Goal: Task Accomplishment & Management: Manage account settings

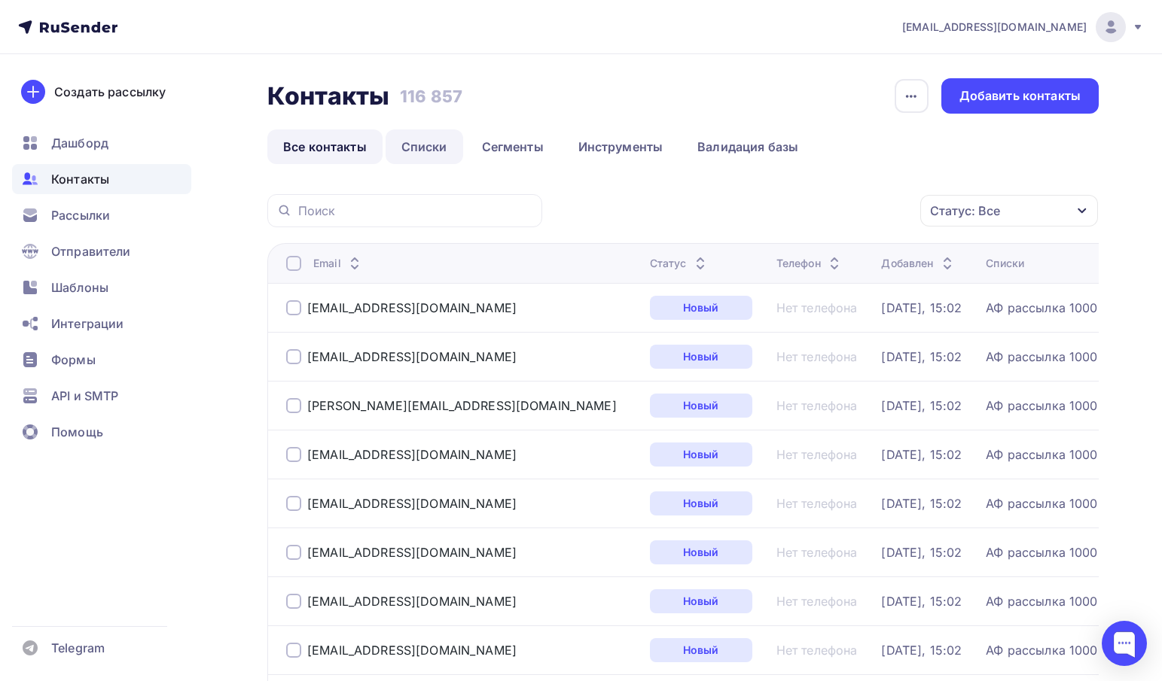
click at [422, 152] on link "Списки" at bounding box center [424, 147] width 78 height 35
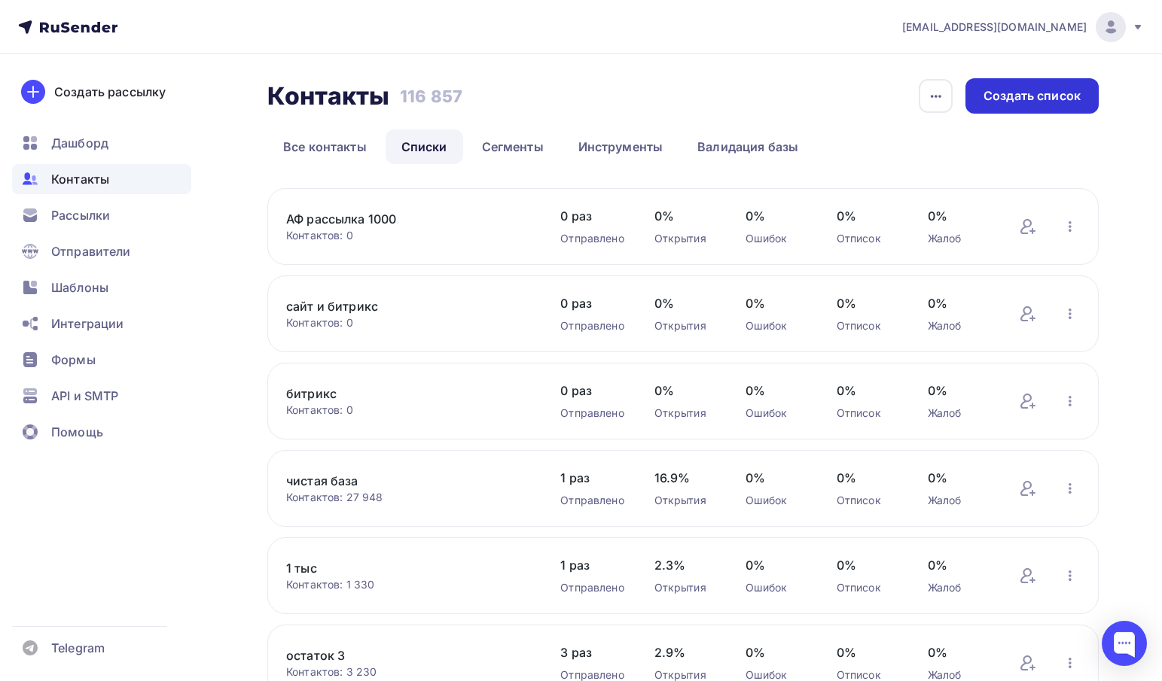
click at [1001, 105] on div "Создать список" at bounding box center [1031, 95] width 133 height 35
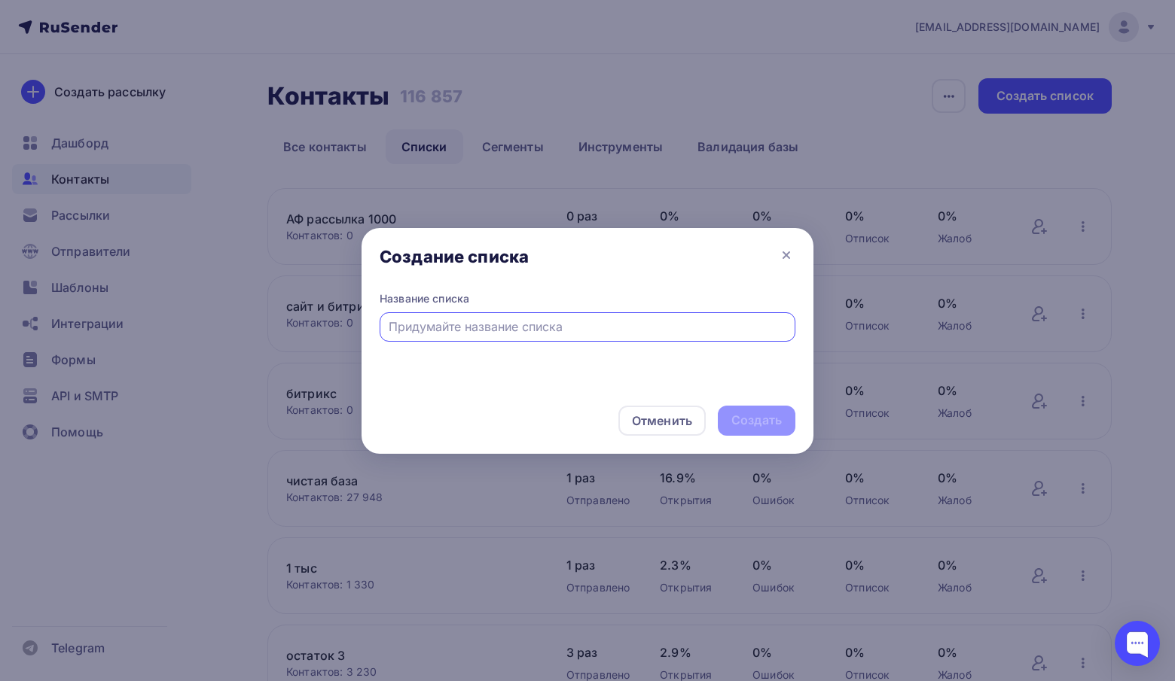
click at [441, 322] on input "text" at bounding box center [588, 327] width 398 height 18
type input "новый список 12 тыс"
click at [757, 422] on div "Создать" at bounding box center [756, 420] width 50 height 17
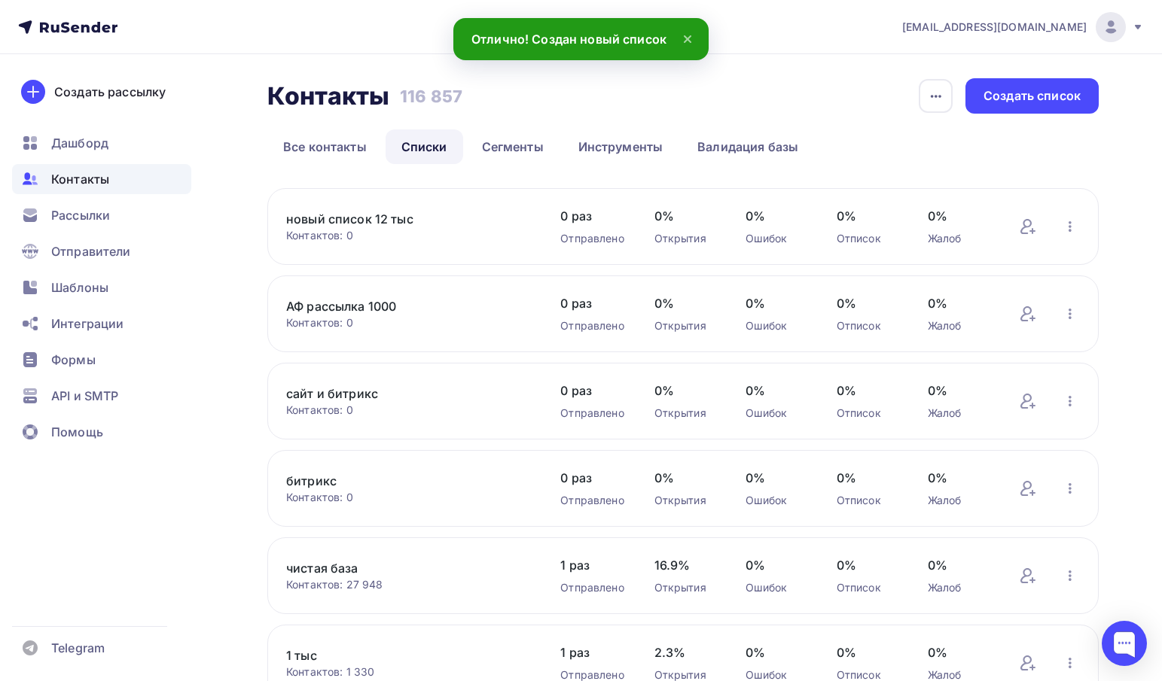
click at [377, 221] on link "новый список 12 тыс" at bounding box center [408, 219] width 244 height 18
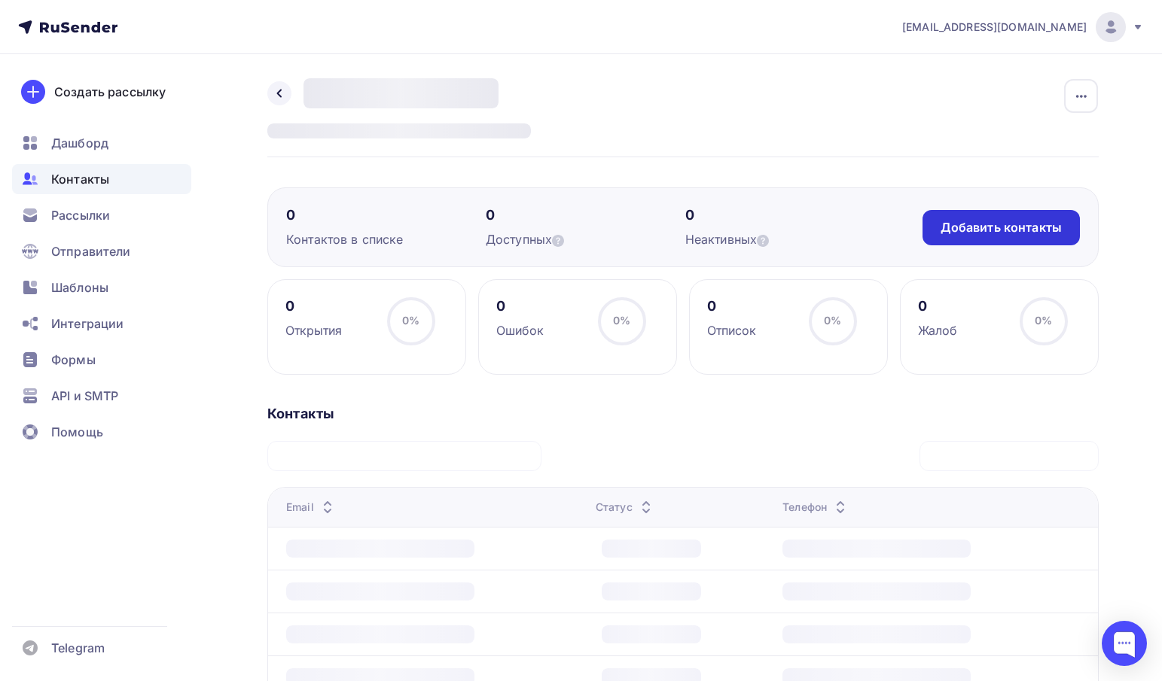
click at [1000, 230] on div "Добавить контакты" at bounding box center [1000, 227] width 121 height 17
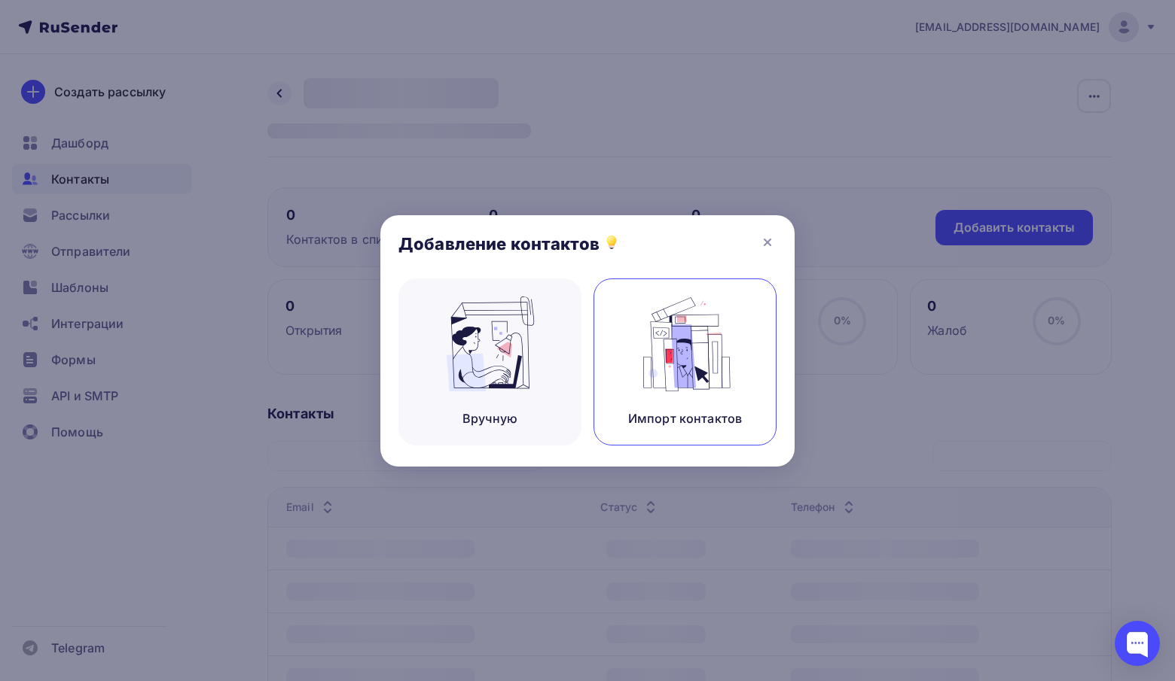
click at [699, 355] on img at bounding box center [685, 344] width 101 height 95
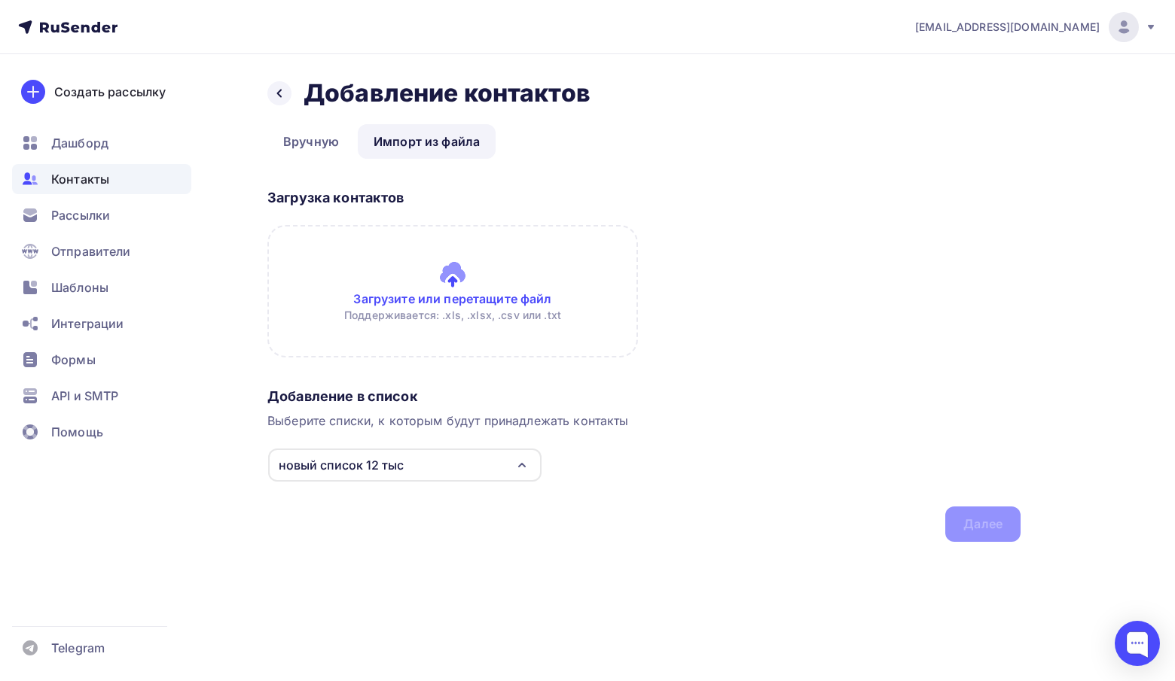
click at [430, 253] on input "file" at bounding box center [452, 291] width 370 height 133
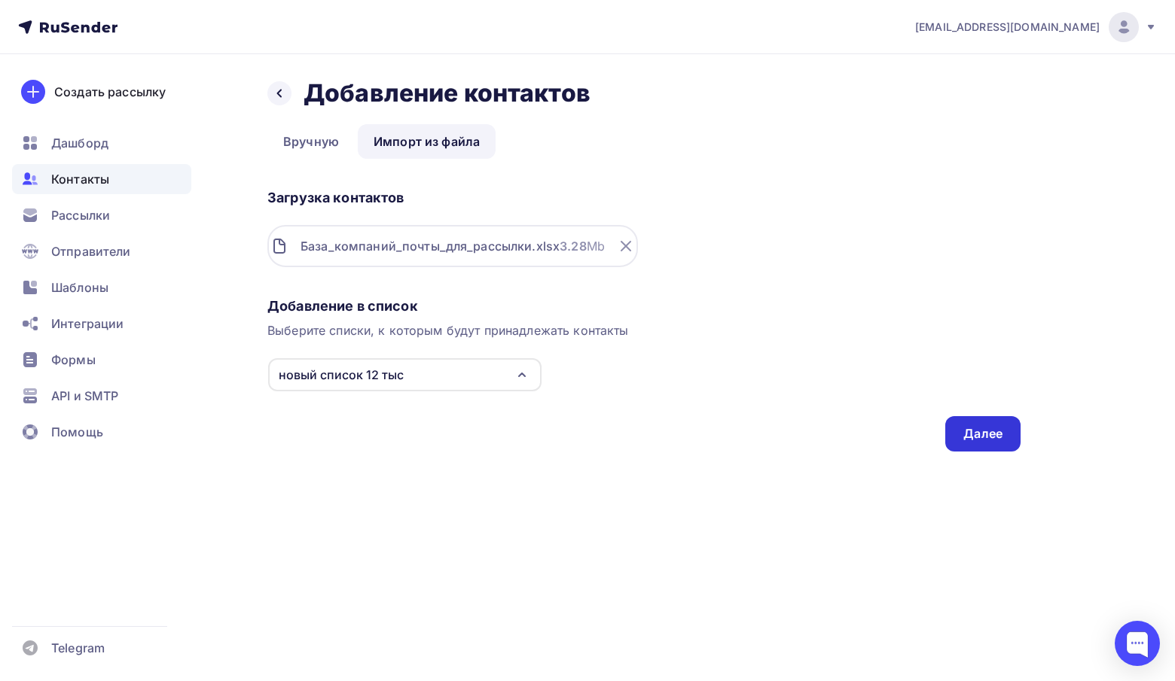
click at [979, 441] on div "Далее" at bounding box center [982, 433] width 39 height 17
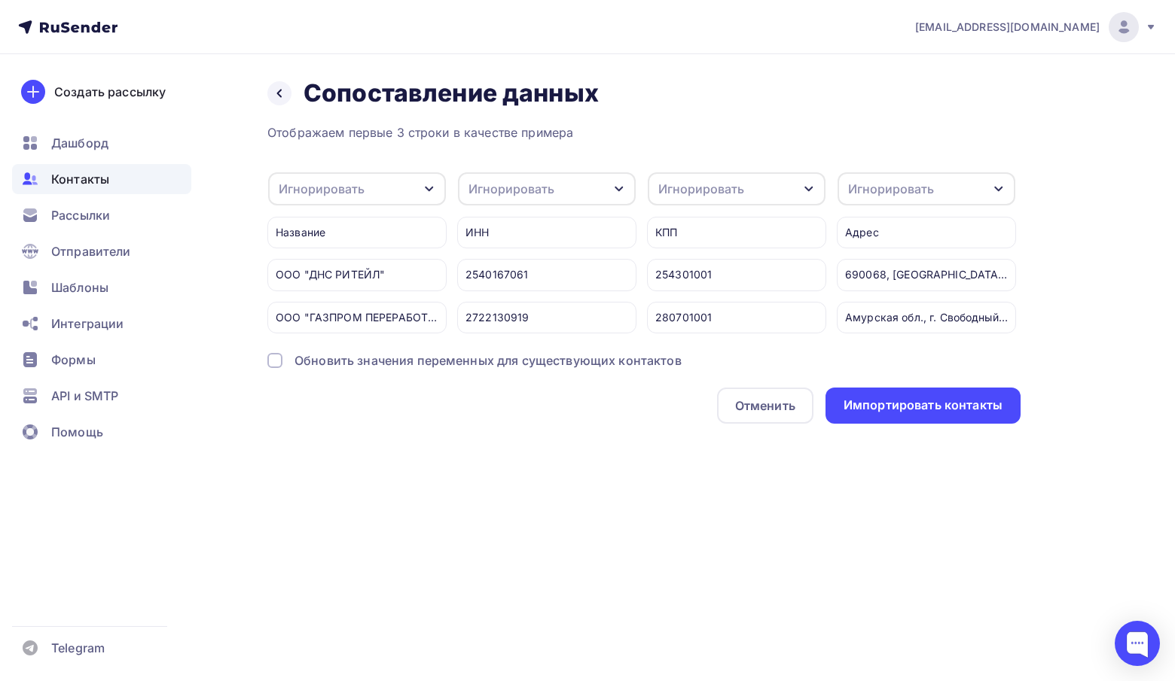
click at [281, 368] on div at bounding box center [274, 360] width 15 height 15
click at [367, 197] on div "Игнорировать" at bounding box center [357, 188] width 178 height 33
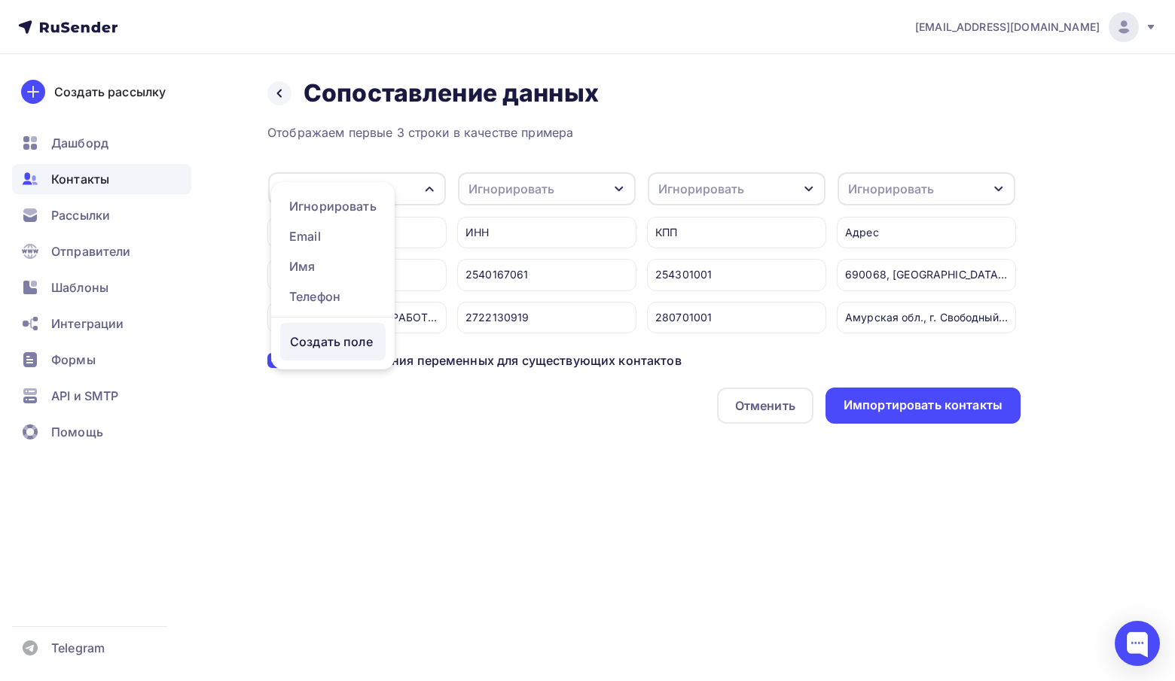
click at [321, 355] on div "Создать поле" at bounding box center [332, 342] width 105 height 38
type input "название компании"
click at [404, 484] on div "Назад Сопоставление данных Сопоставление данных Отображаем первые 3 строки в ка…" at bounding box center [587, 269] width 1175 height 430
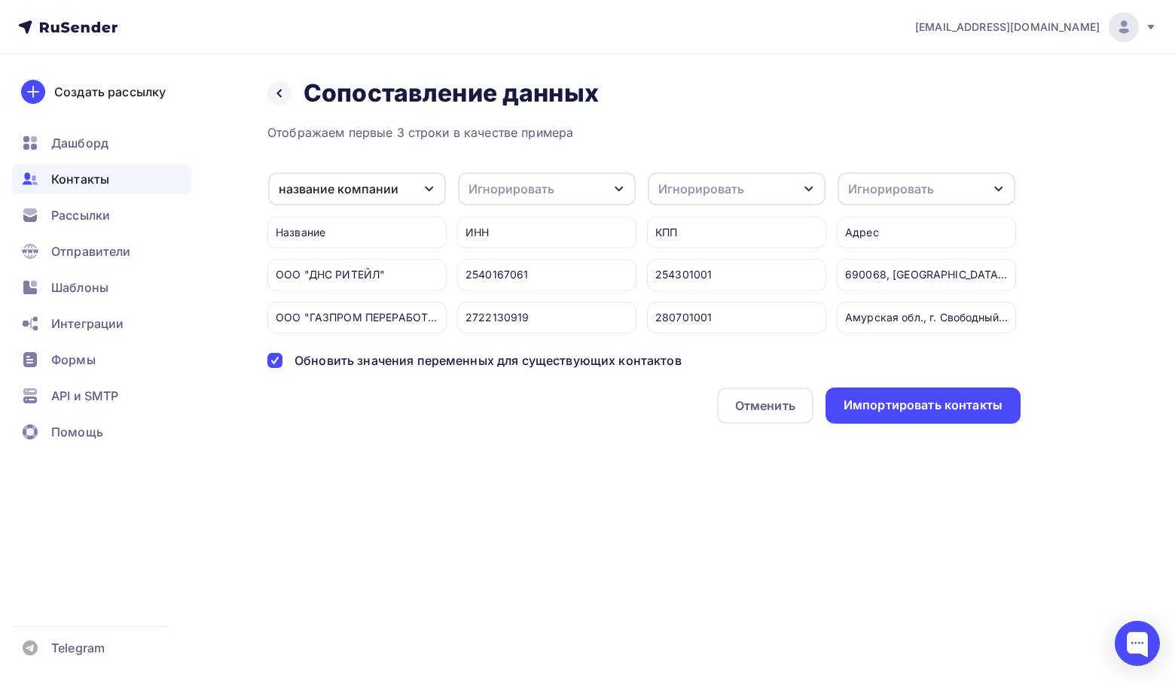
scroll to position [0, 59]
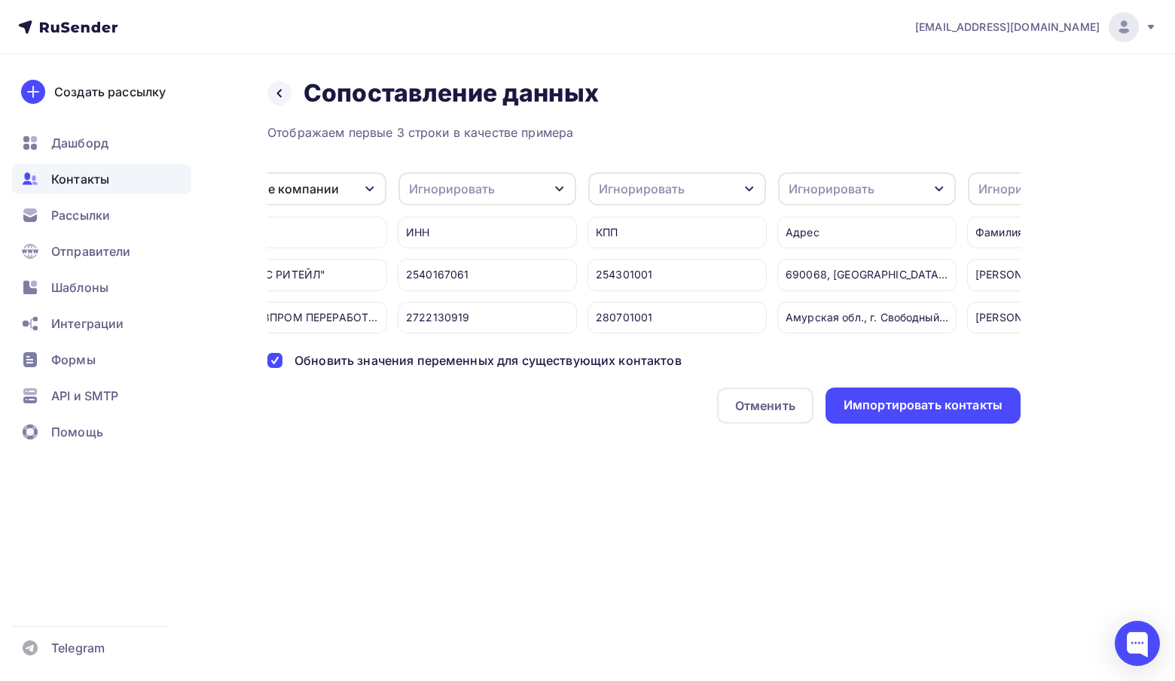
click at [730, 105] on div "Назад Сопоставление данных Сопоставление данных" at bounding box center [643, 93] width 753 height 30
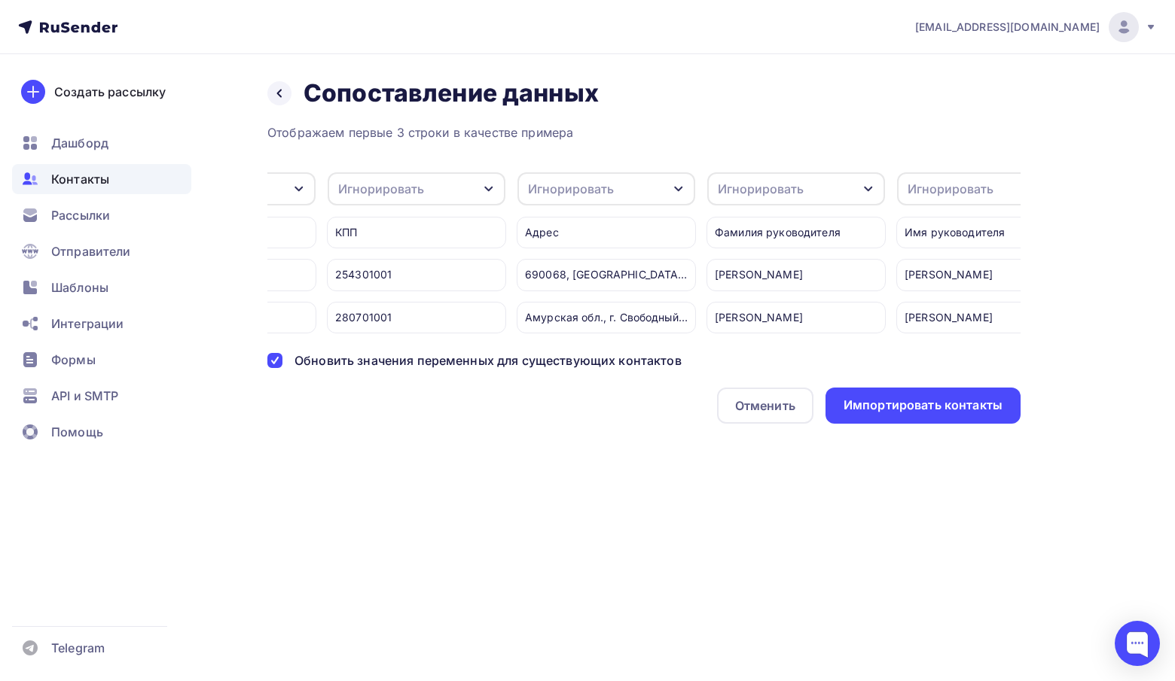
scroll to position [0, 385]
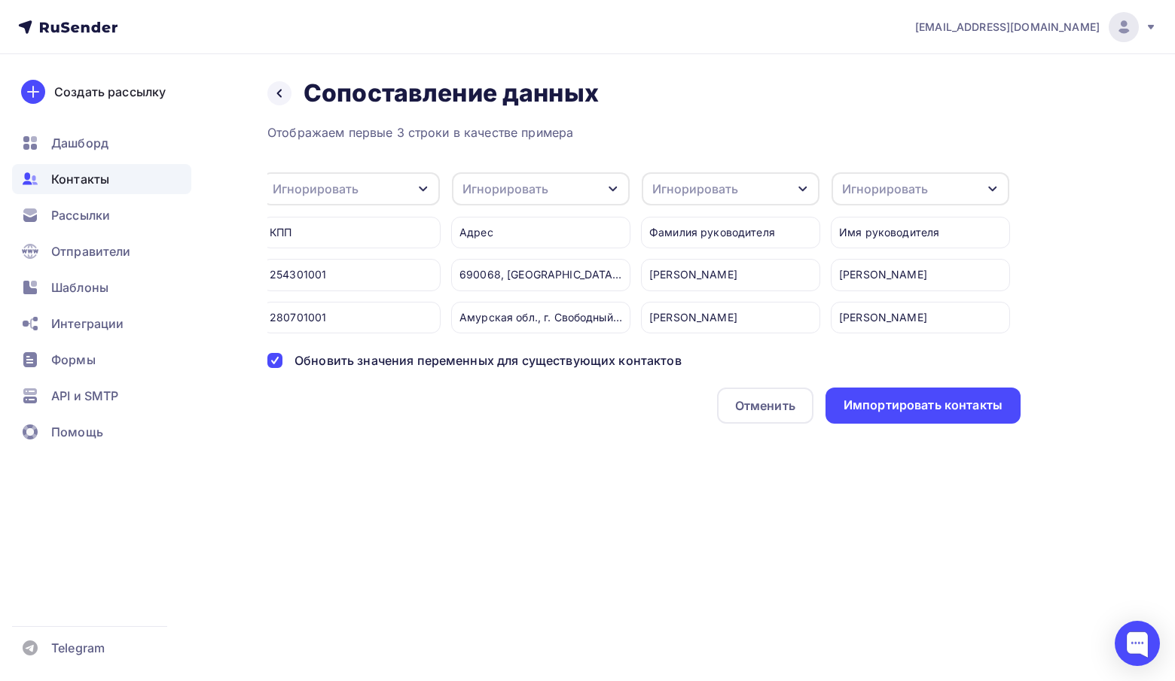
click at [778, 125] on div "Отображаем первые 3 строки в качестве примера" at bounding box center [643, 132] width 753 height 18
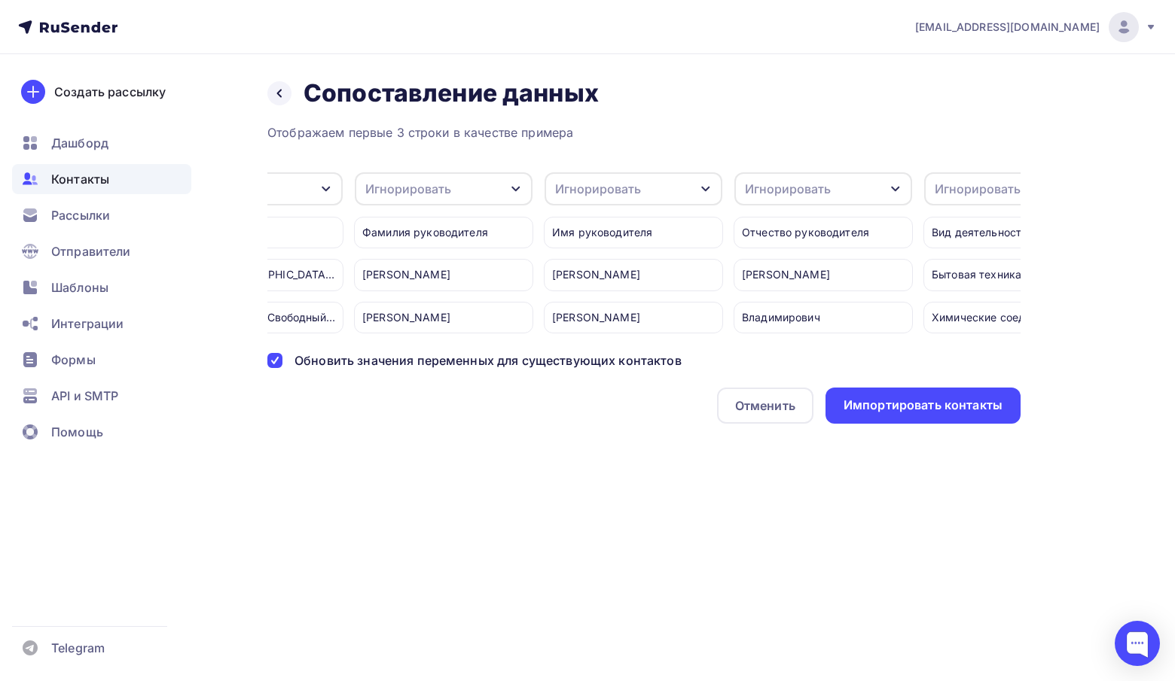
scroll to position [0, 681]
click at [460, 179] on div "Игнорировать" at bounding box center [435, 188] width 178 height 33
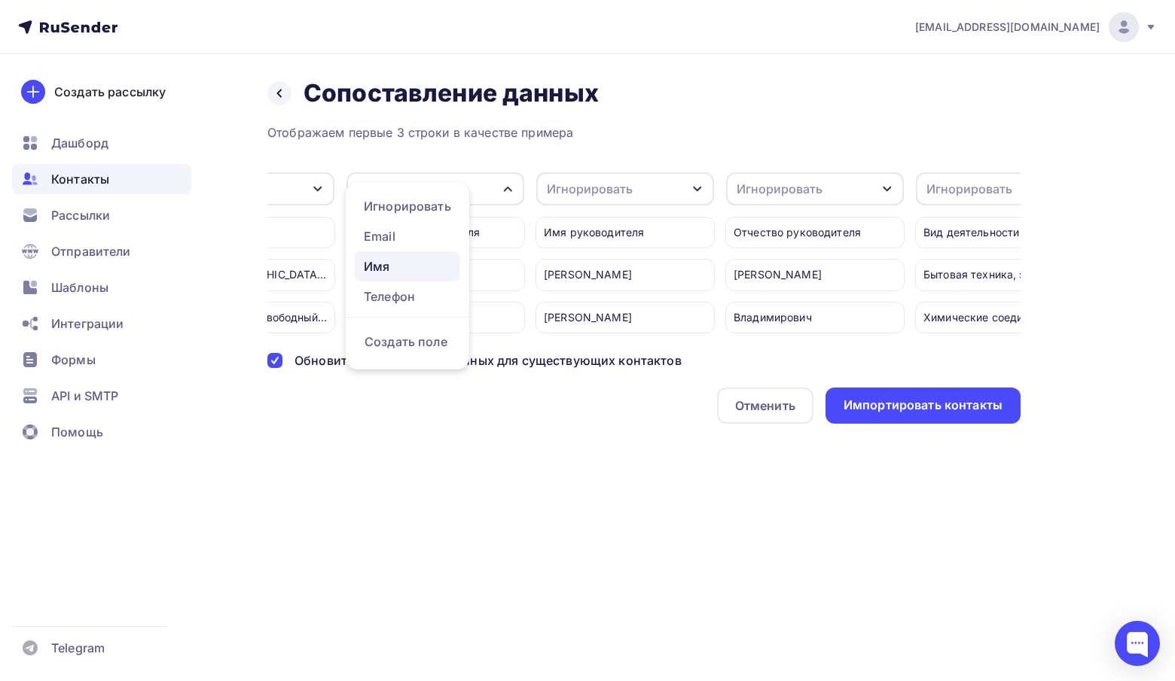
click at [394, 274] on div "Имя" at bounding box center [407, 266] width 87 height 18
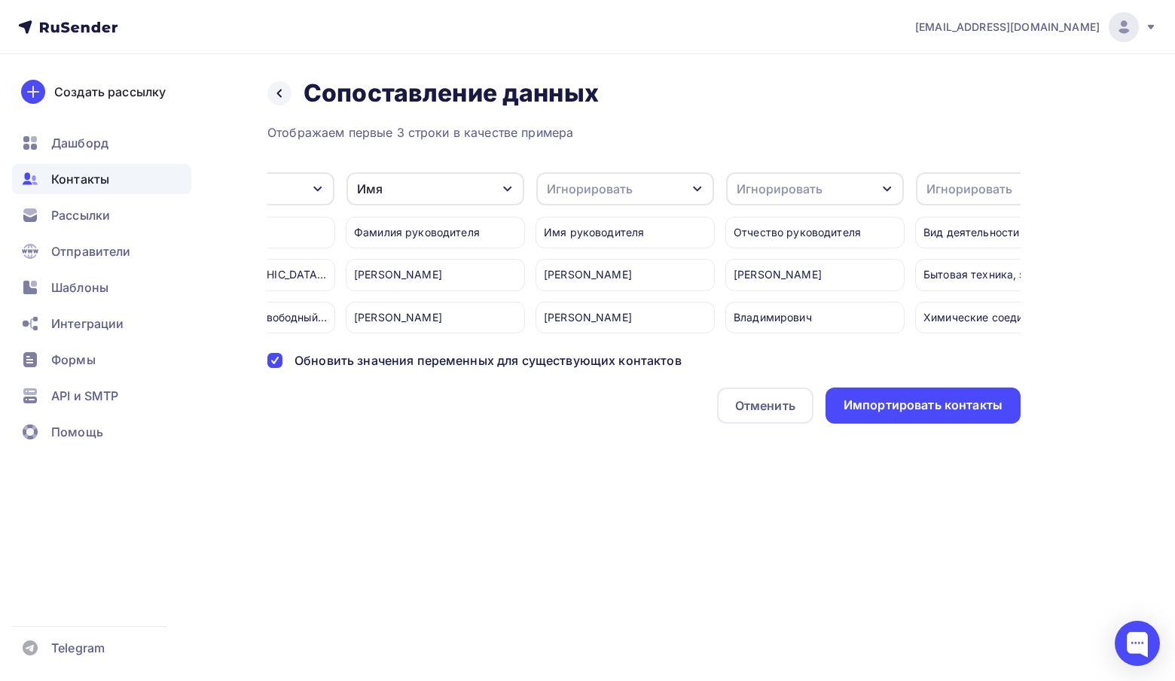
click at [605, 193] on div "Игнорировать" at bounding box center [590, 189] width 86 height 18
click at [577, 357] on div "Создать поле" at bounding box center [596, 342] width 105 height 38
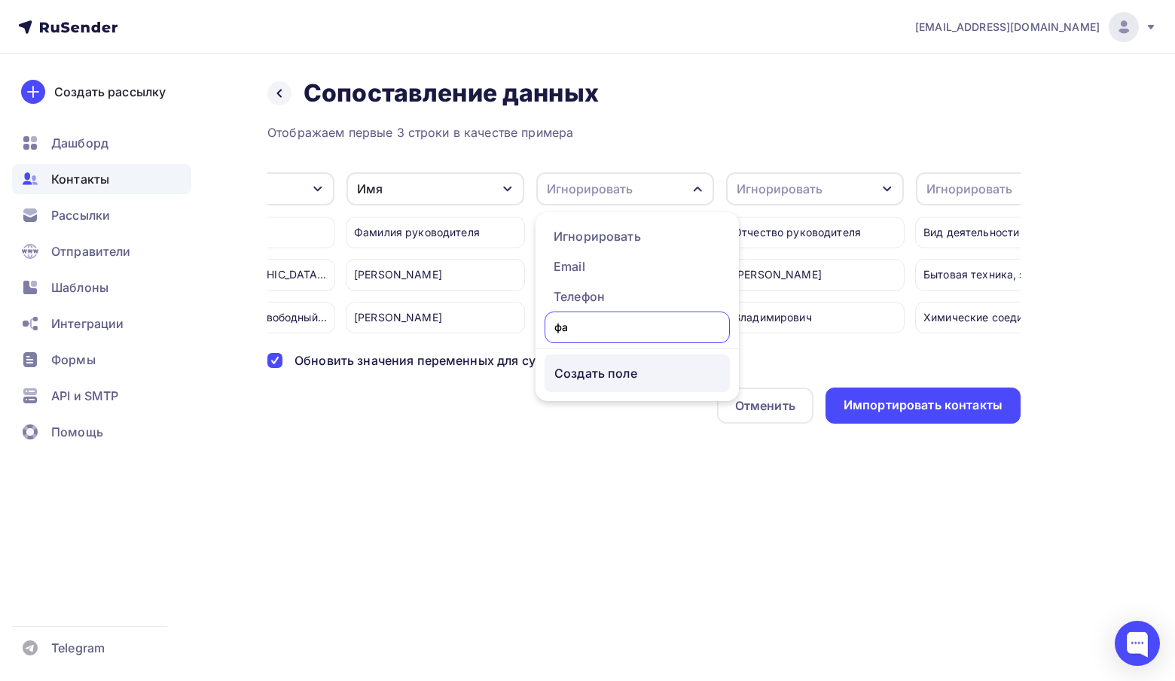
type input "ф"
click at [556, 459] on div "Назад Сопоставление данных Сопоставление данных Отображаем первые 3 строки в ка…" at bounding box center [587, 269] width 1175 height 430
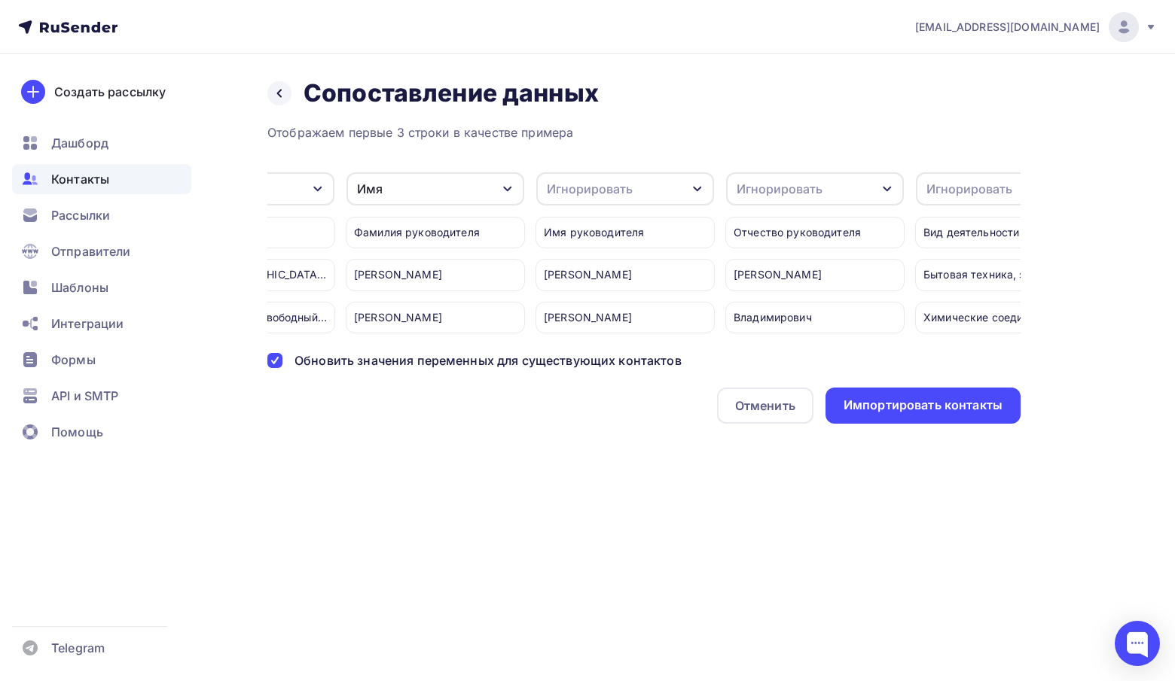
click at [807, 191] on div "Игнорировать" at bounding box center [779, 189] width 86 height 18
click at [755, 359] on div "Создать поле" at bounding box center [786, 342] width 105 height 38
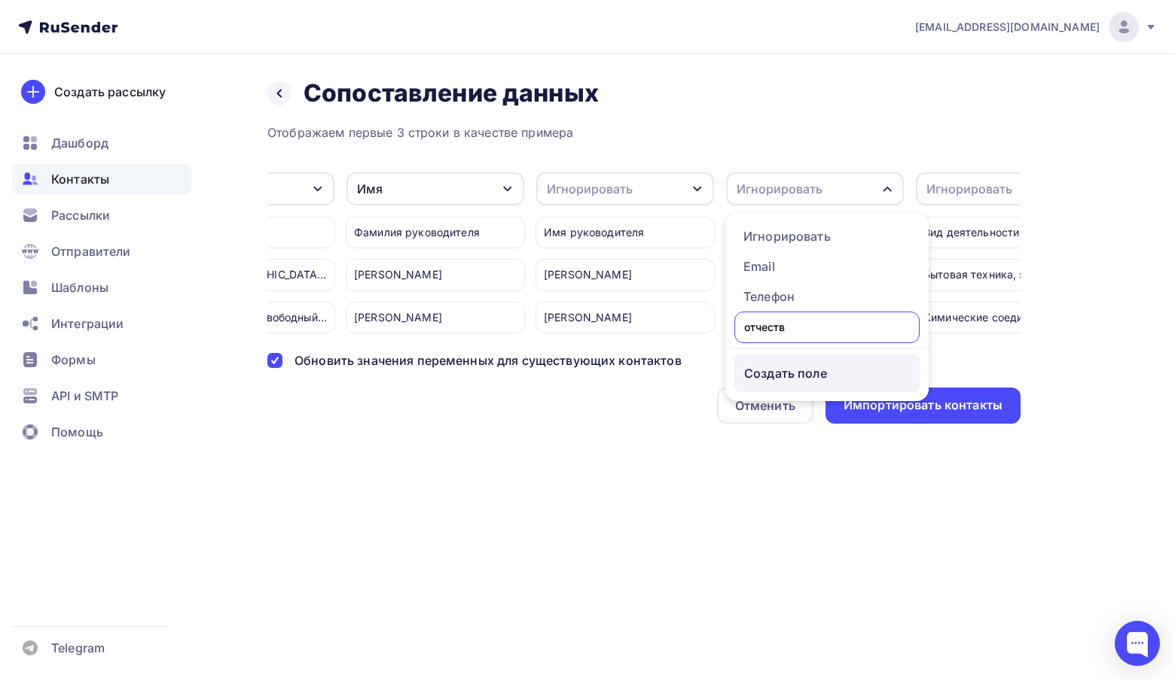
type input "отчество"
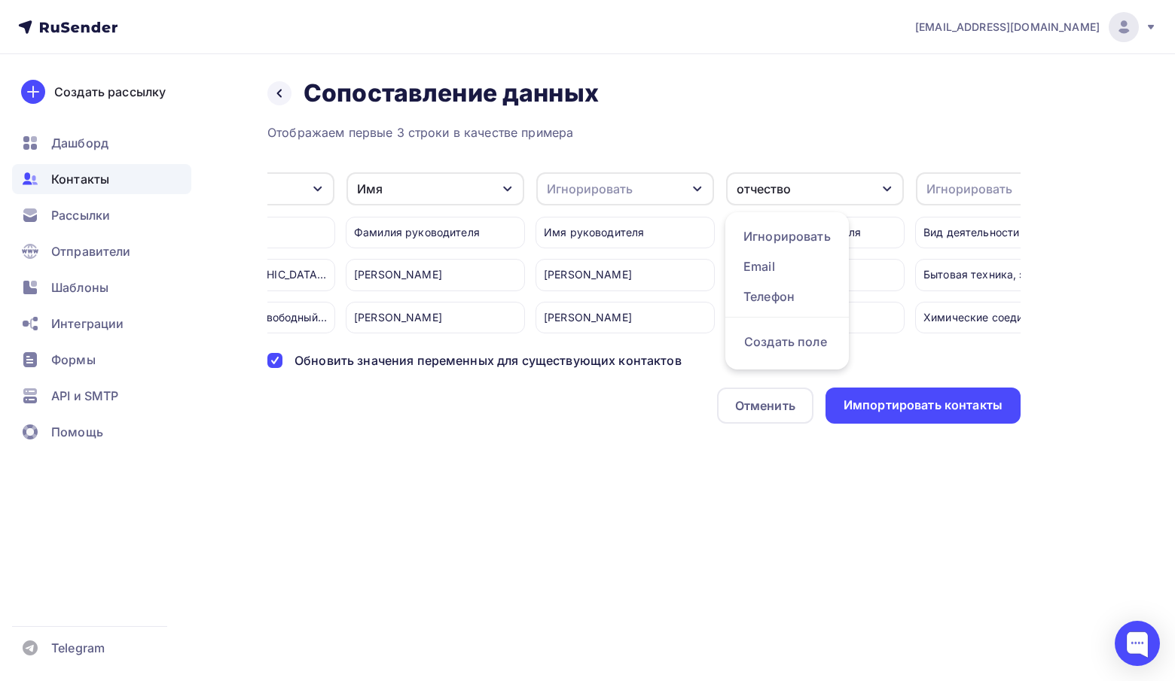
click at [666, 438] on div "Назад Сопоставление данных Сопоставление данных Отображаем первые 3 строки в ка…" at bounding box center [587, 269] width 1175 height 430
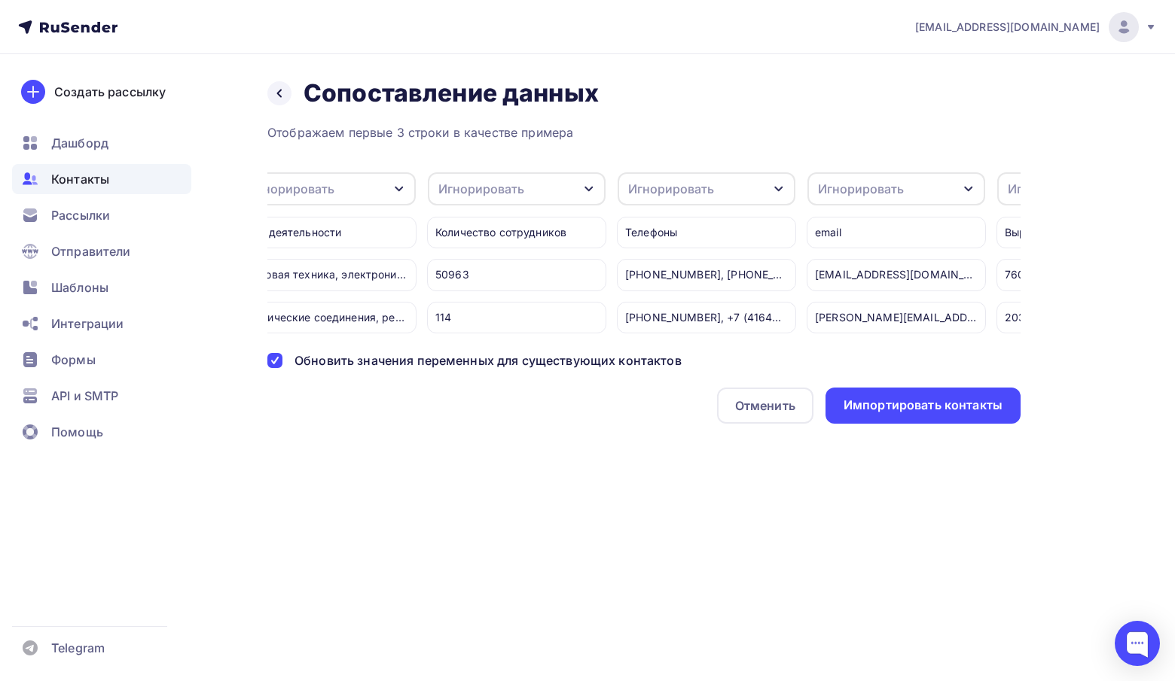
scroll to position [0, 1416]
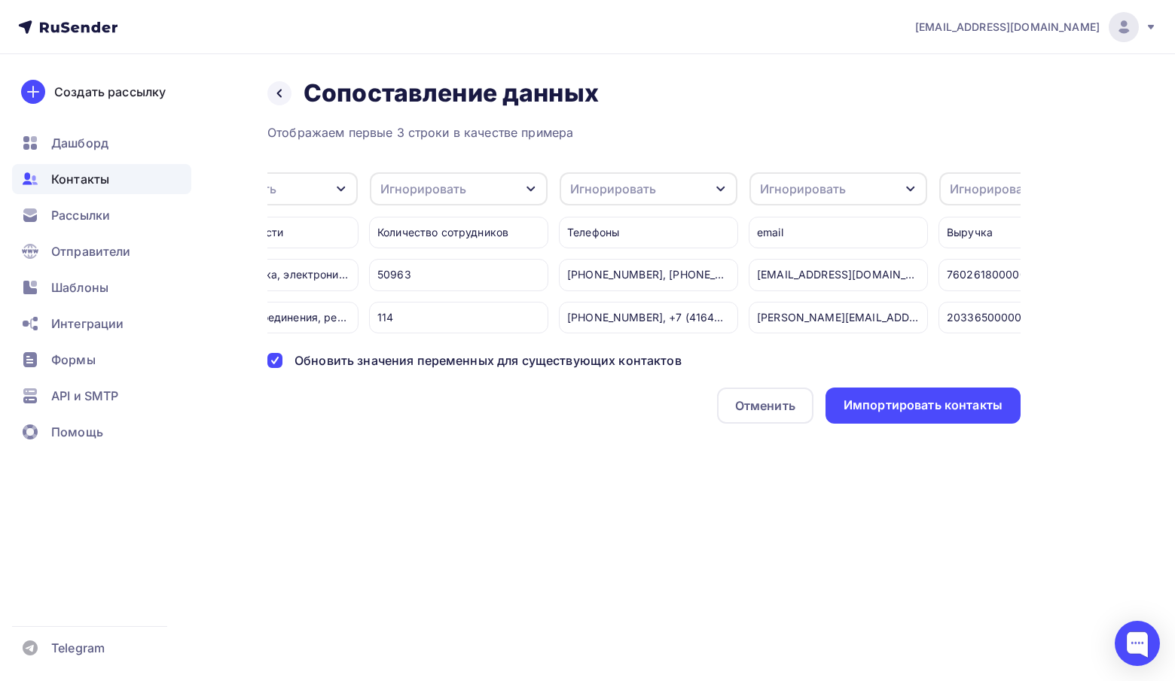
click at [826, 187] on div "Игнорировать" at bounding box center [803, 189] width 86 height 18
click at [787, 269] on div "Email" at bounding box center [809, 266] width 87 height 18
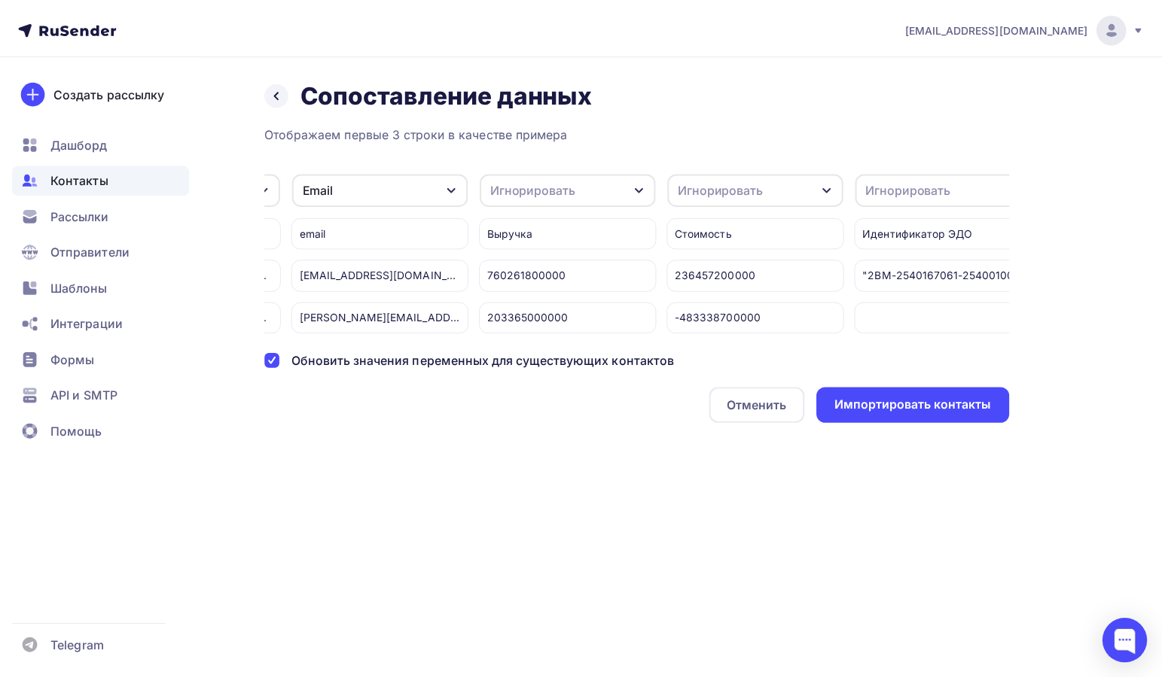
scroll to position [0, 1871]
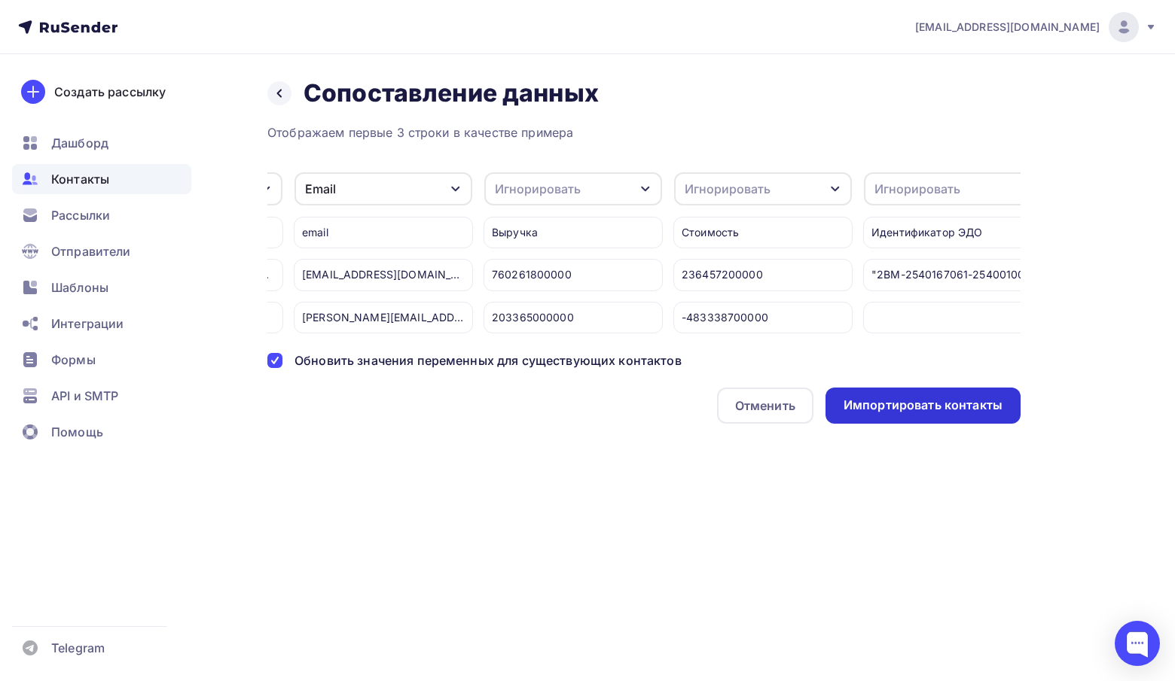
click at [920, 414] on div "Импортировать контакты" at bounding box center [922, 405] width 159 height 17
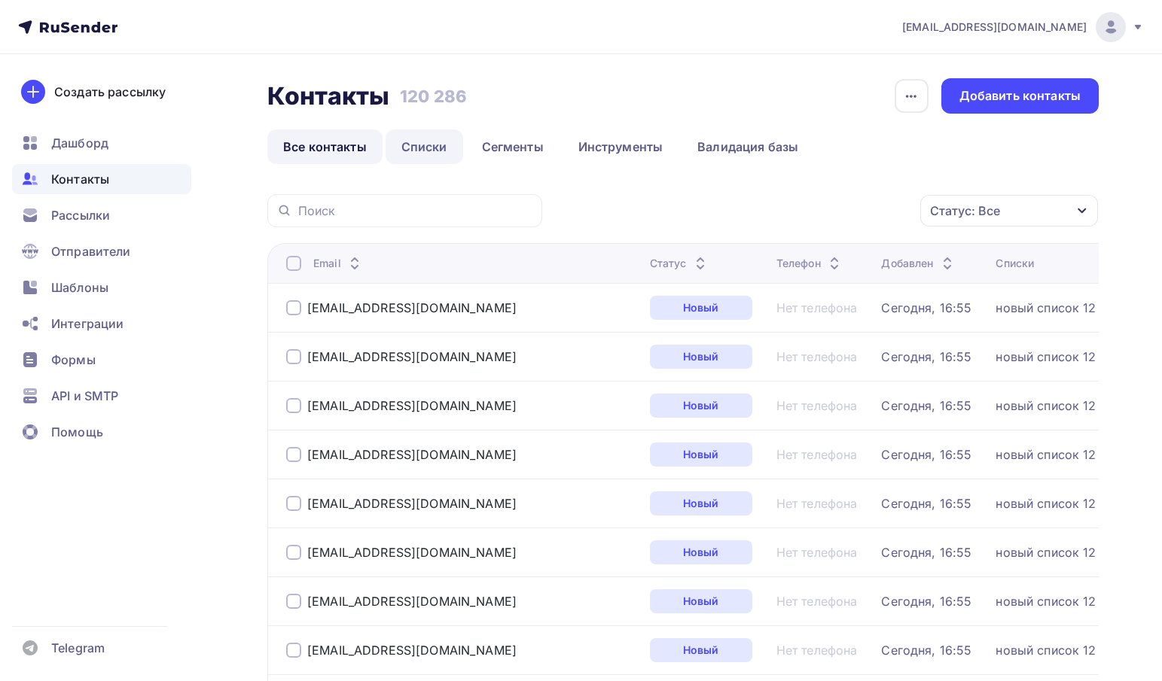
click at [434, 147] on link "Списки" at bounding box center [424, 147] width 78 height 35
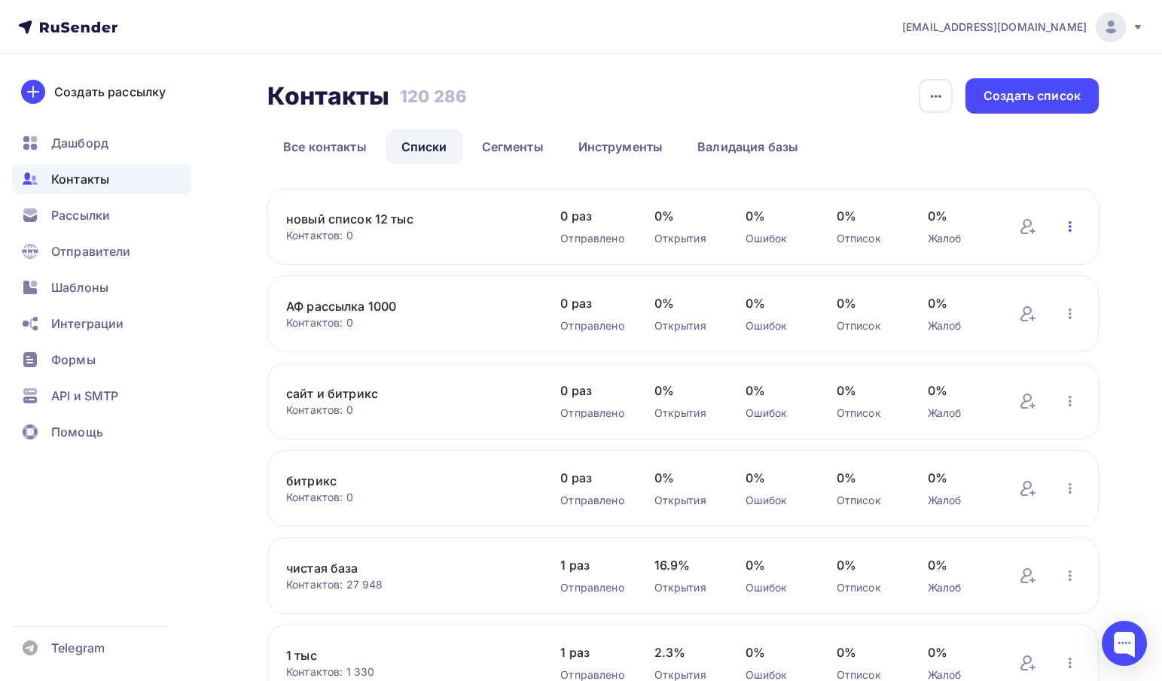
click at [1069, 222] on icon "button" at bounding box center [1069, 226] width 3 height 11
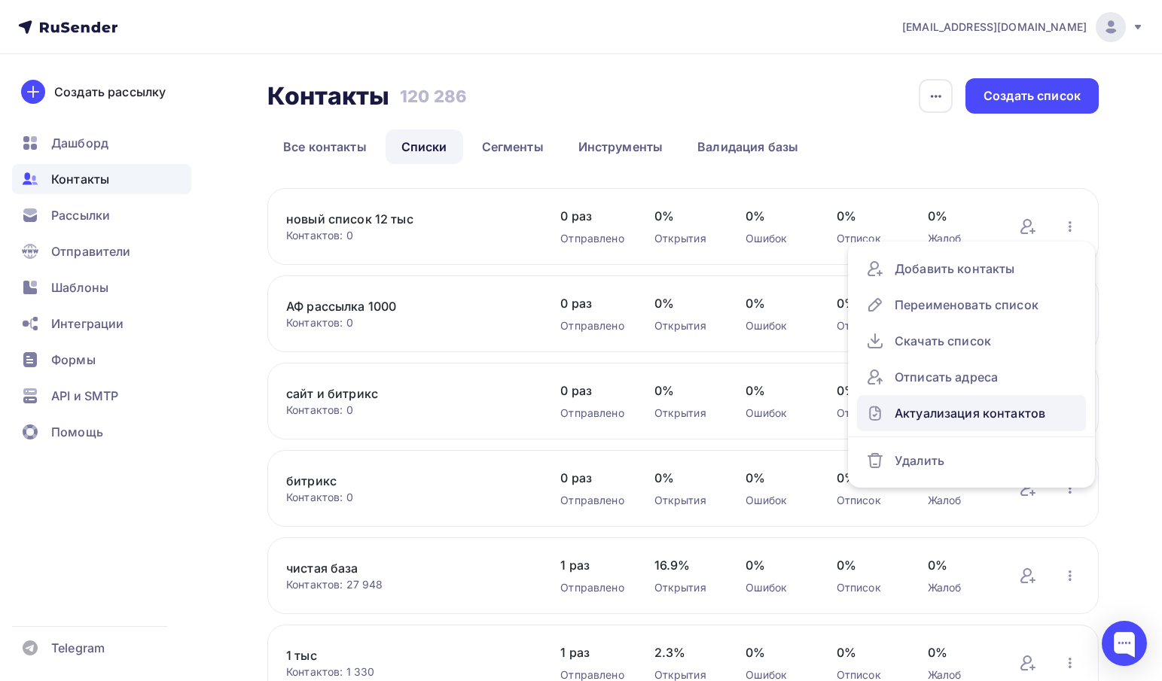
click at [921, 417] on div "Актуализация контактов" at bounding box center [971, 413] width 211 height 24
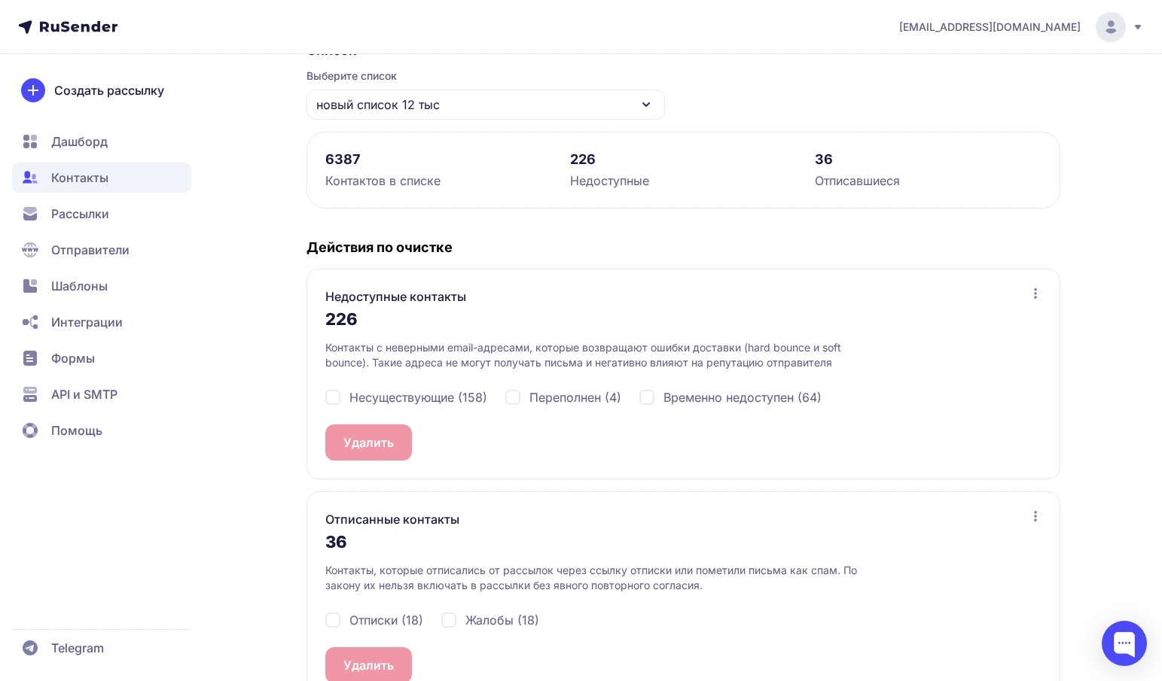
scroll to position [140, 0]
click at [440, 398] on span "Несуществующие (158)" at bounding box center [418, 397] width 138 height 18
checkbox input "true"
click at [566, 400] on span "Переполнен (4)" at bounding box center [575, 397] width 92 height 18
checkbox input "true"
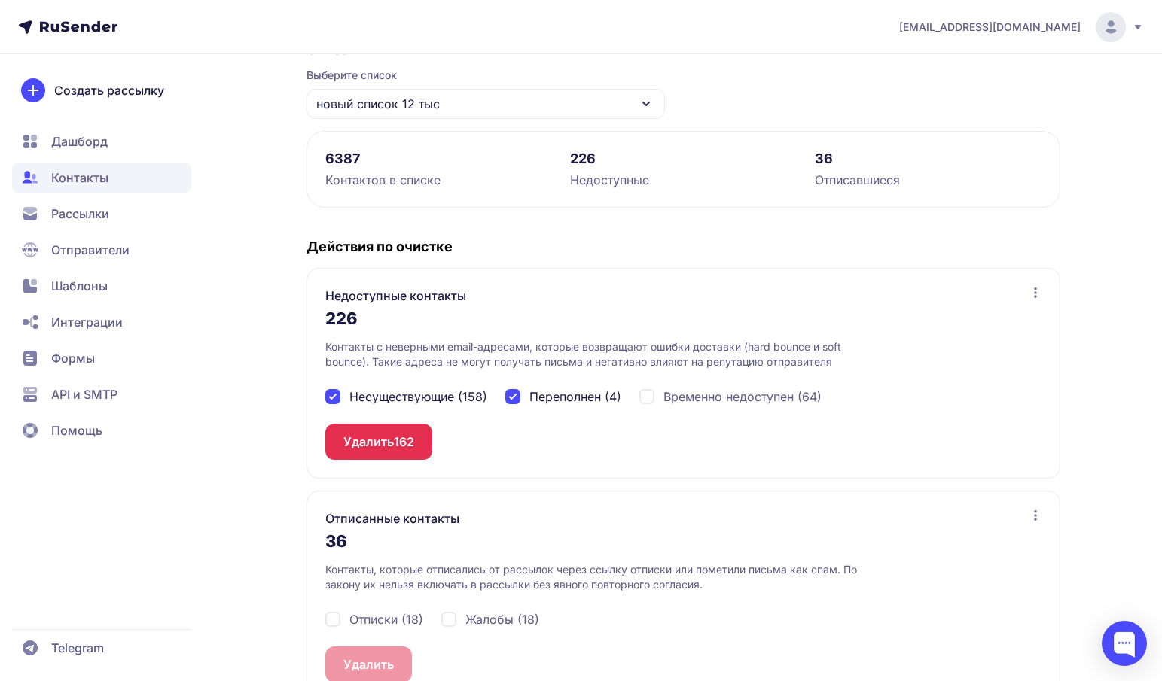
click at [567, 239] on h4 "Действия по очистке" at bounding box center [683, 247] width 754 height 18
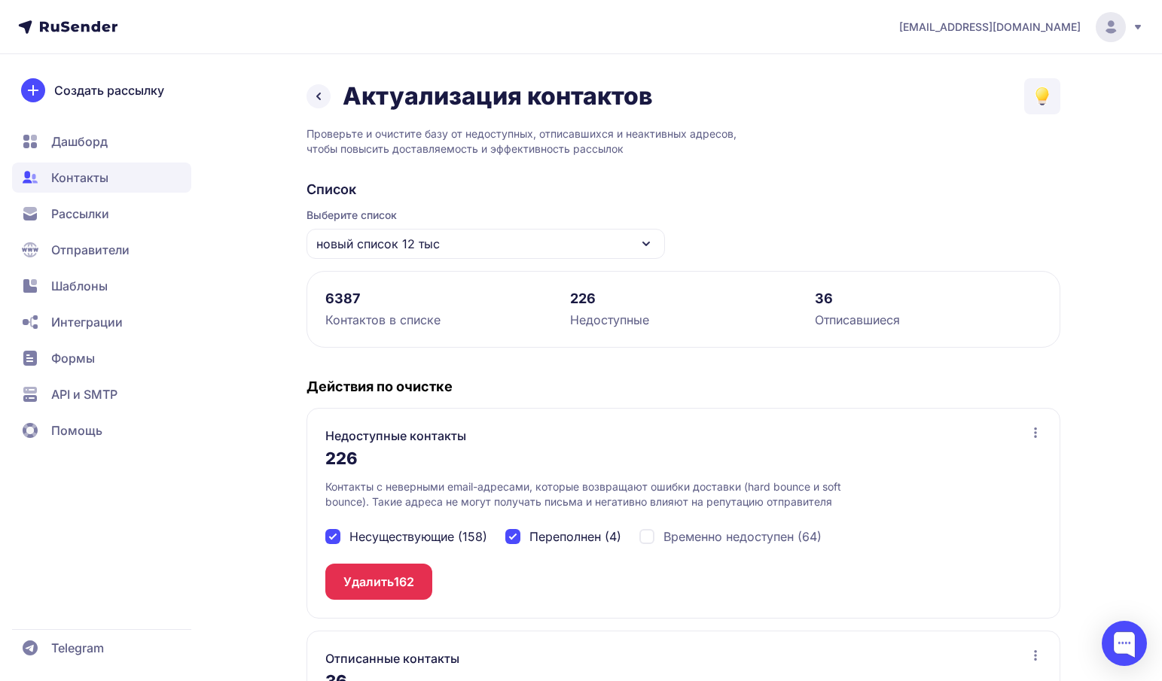
click at [320, 98] on icon at bounding box center [318, 96] width 18 height 18
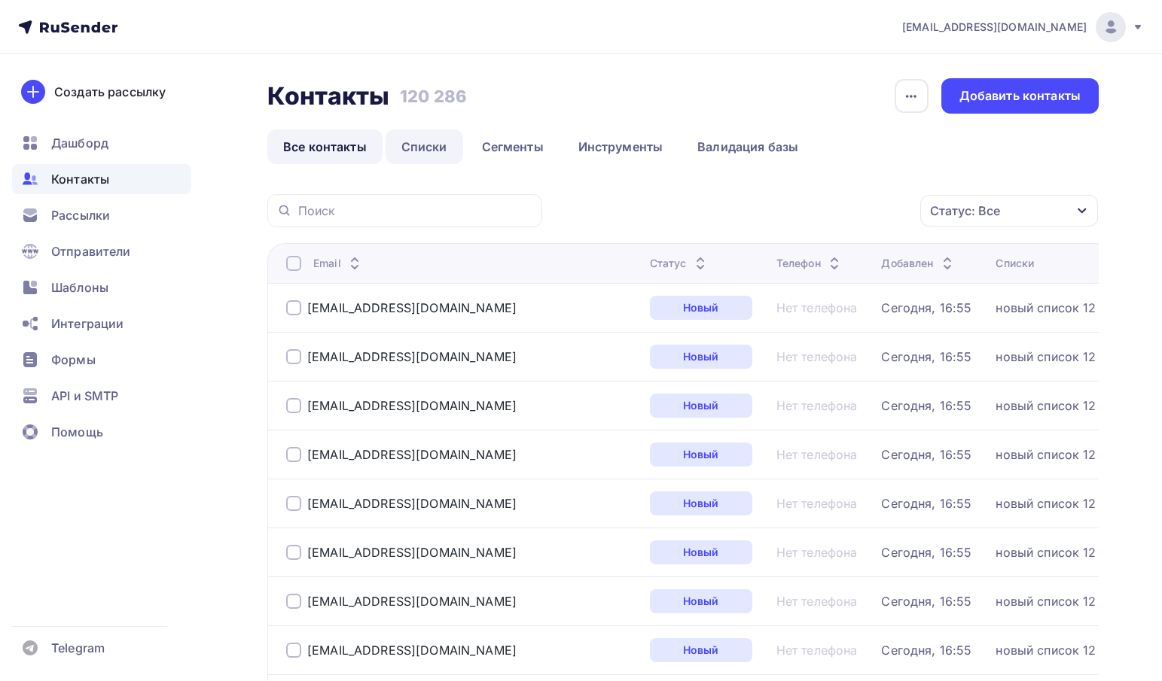
click at [434, 153] on link "Списки" at bounding box center [424, 147] width 78 height 35
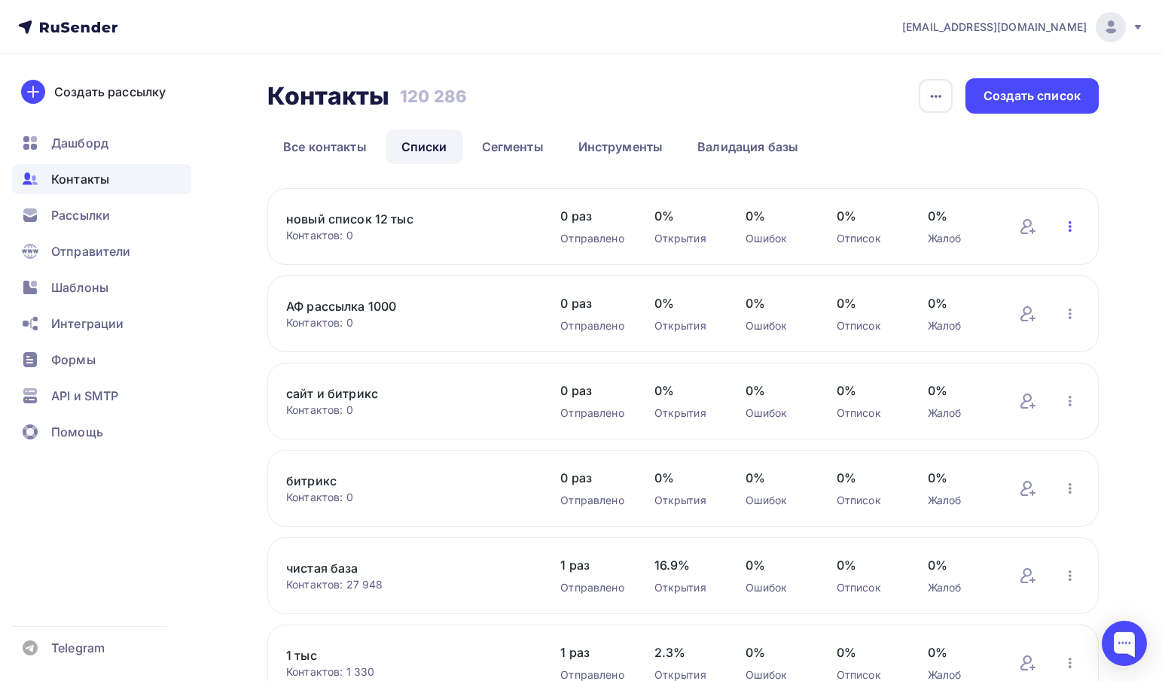
click at [1071, 224] on icon "button" at bounding box center [1070, 227] width 18 height 18
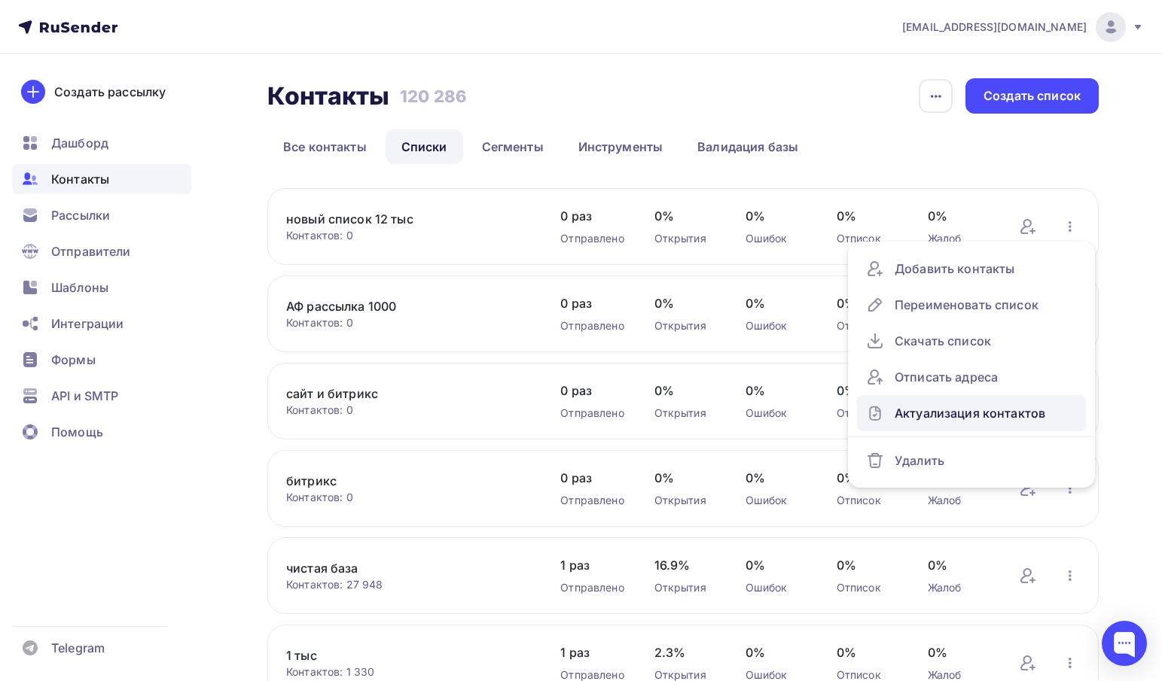
click at [935, 416] on div "Актуализация контактов" at bounding box center [971, 413] width 211 height 24
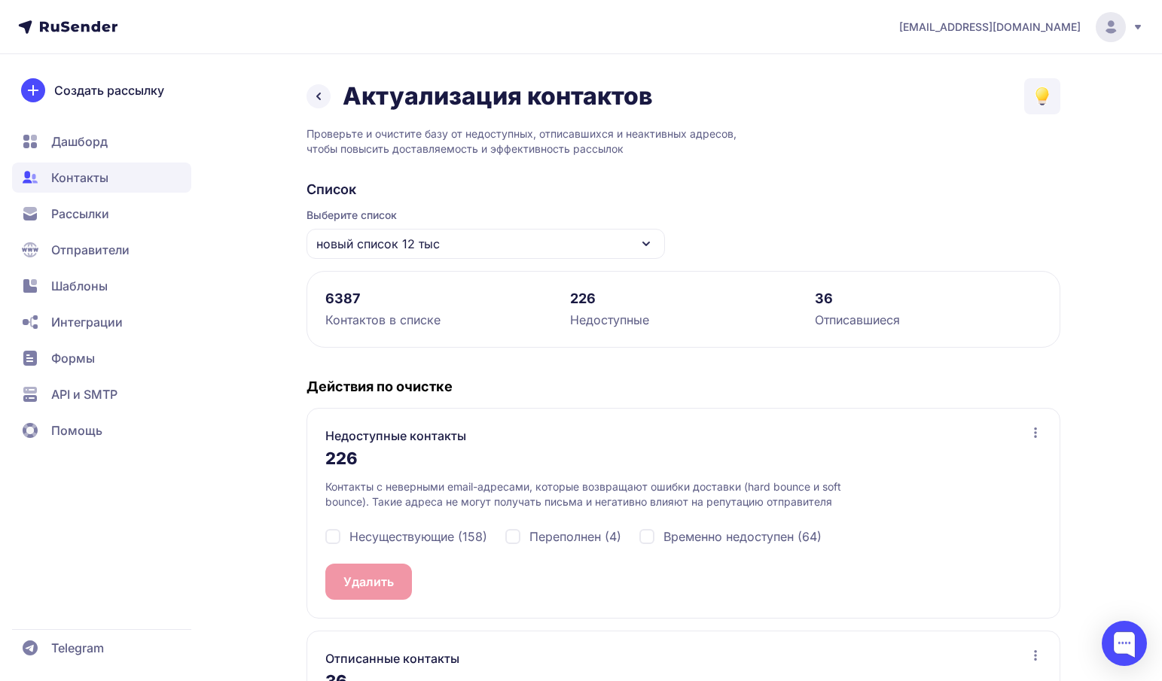
click at [318, 99] on icon at bounding box center [318, 96] width 18 height 18
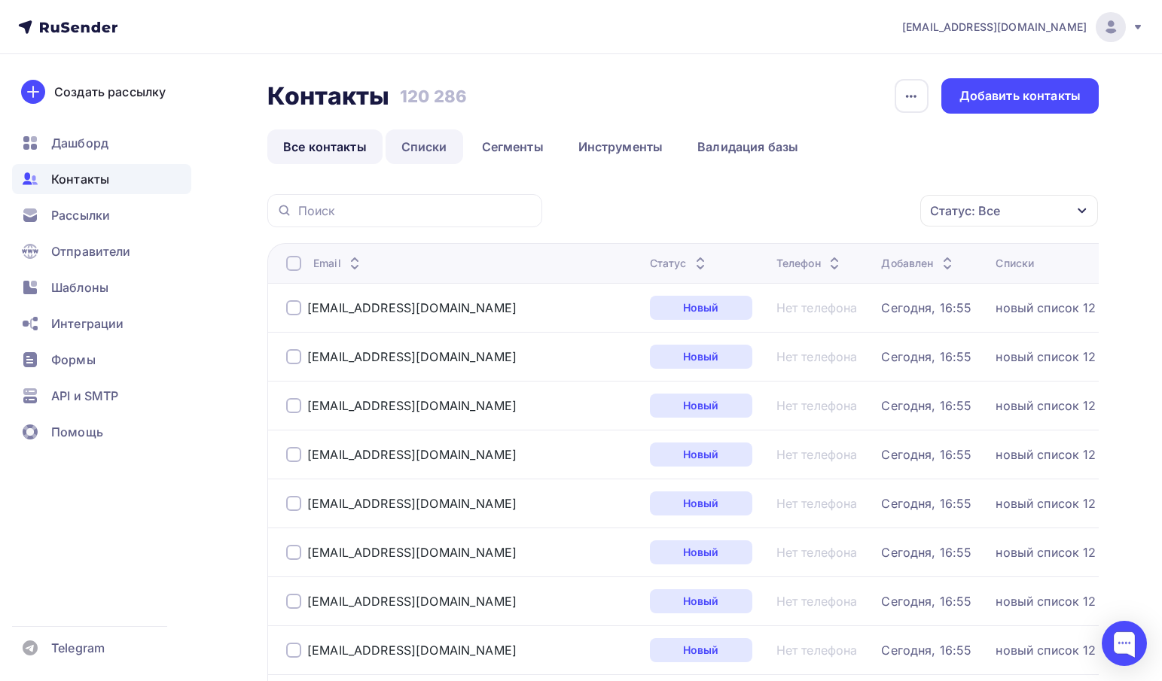
click at [442, 149] on link "Списки" at bounding box center [424, 147] width 78 height 35
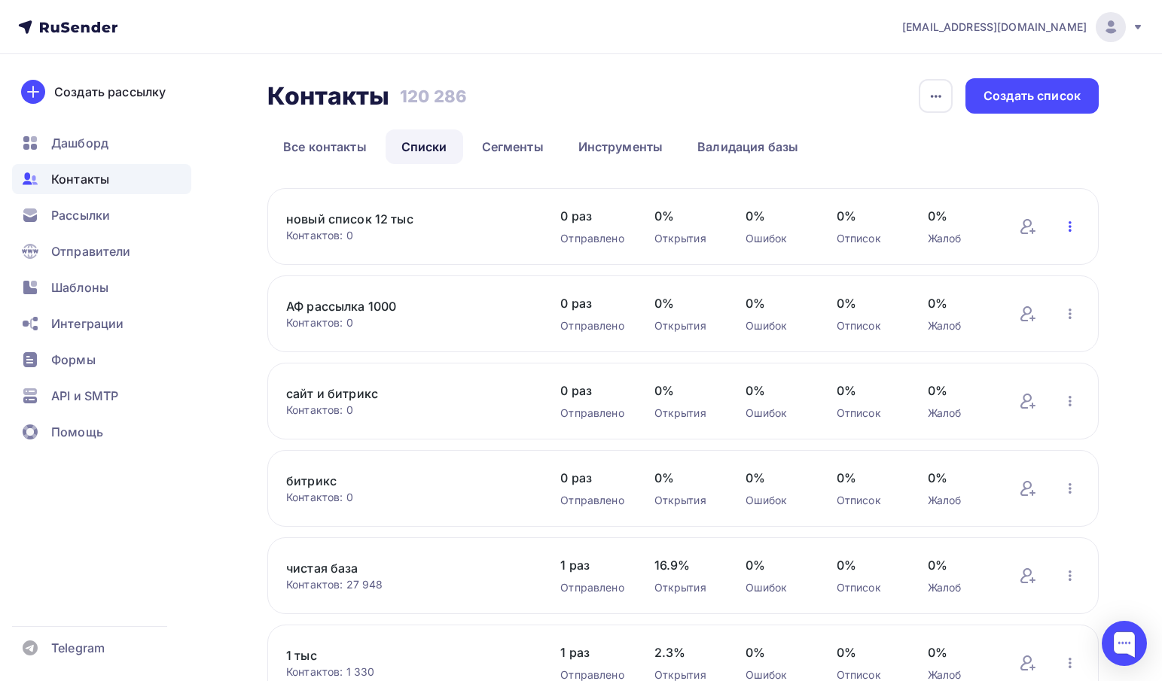
click at [1068, 221] on icon "button" at bounding box center [1070, 227] width 18 height 18
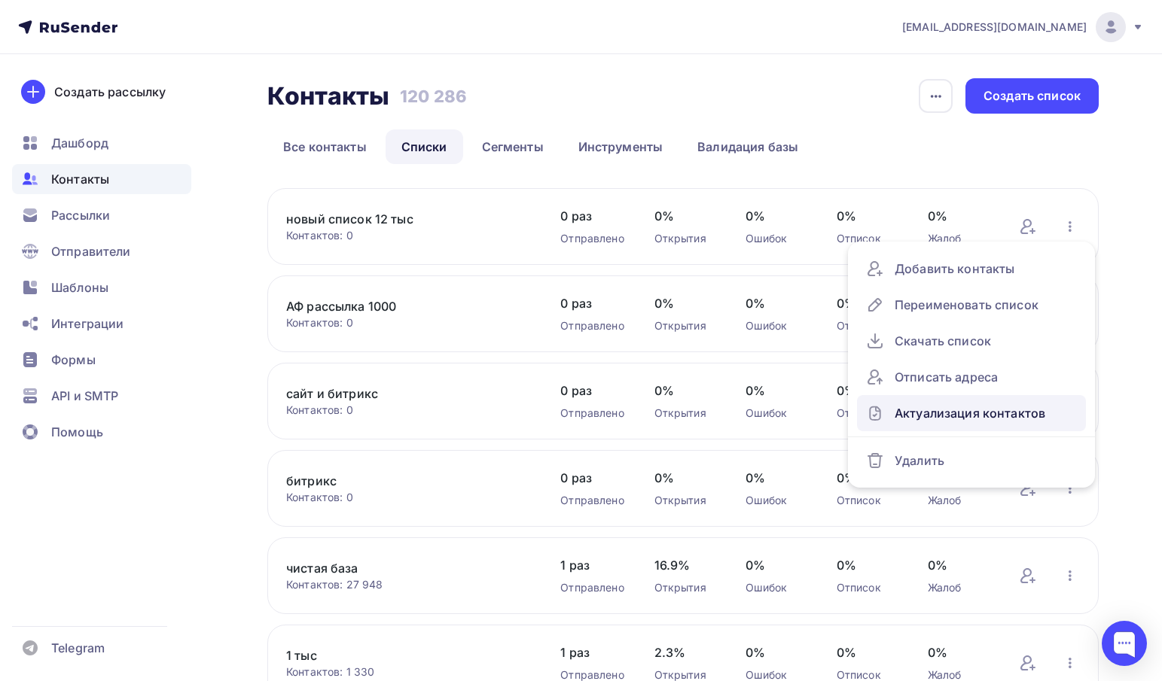
click at [925, 416] on div "Актуализация контактов" at bounding box center [971, 413] width 211 height 24
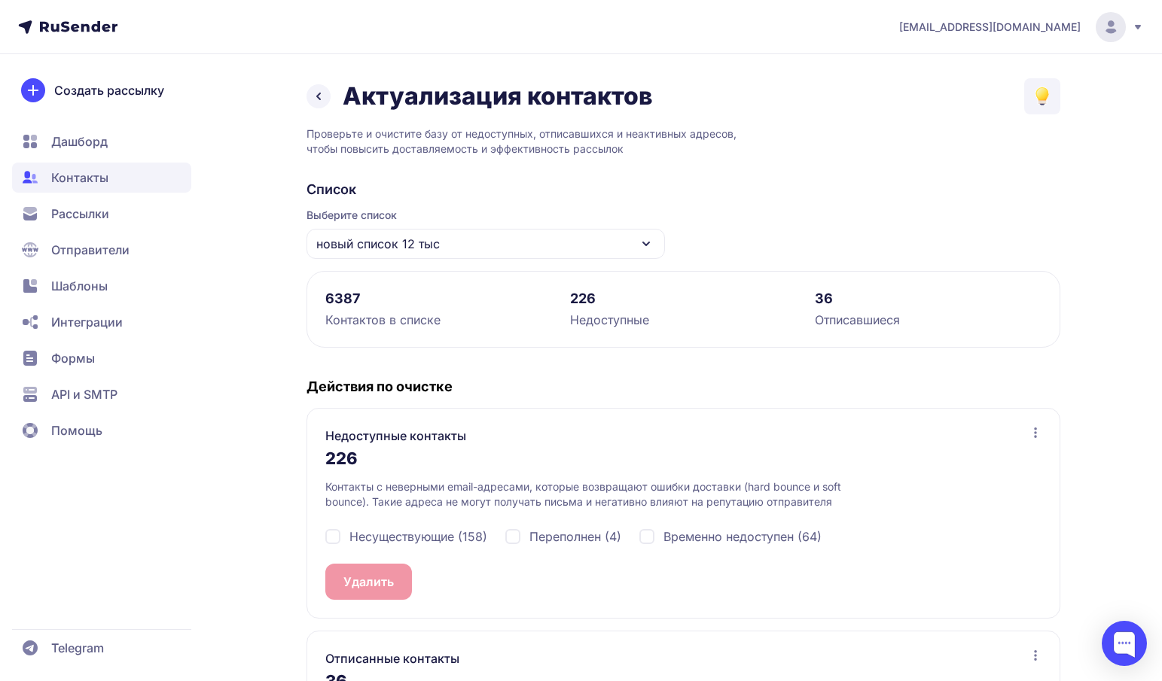
click at [430, 534] on span "Несуществующие (158)" at bounding box center [418, 537] width 138 height 18
checkbox input "true"
click at [563, 536] on span "Переполнен (4)" at bounding box center [575, 537] width 92 height 18
checkbox input "true"
click at [722, 529] on span "Временно недоступен (64)" at bounding box center [742, 537] width 158 height 18
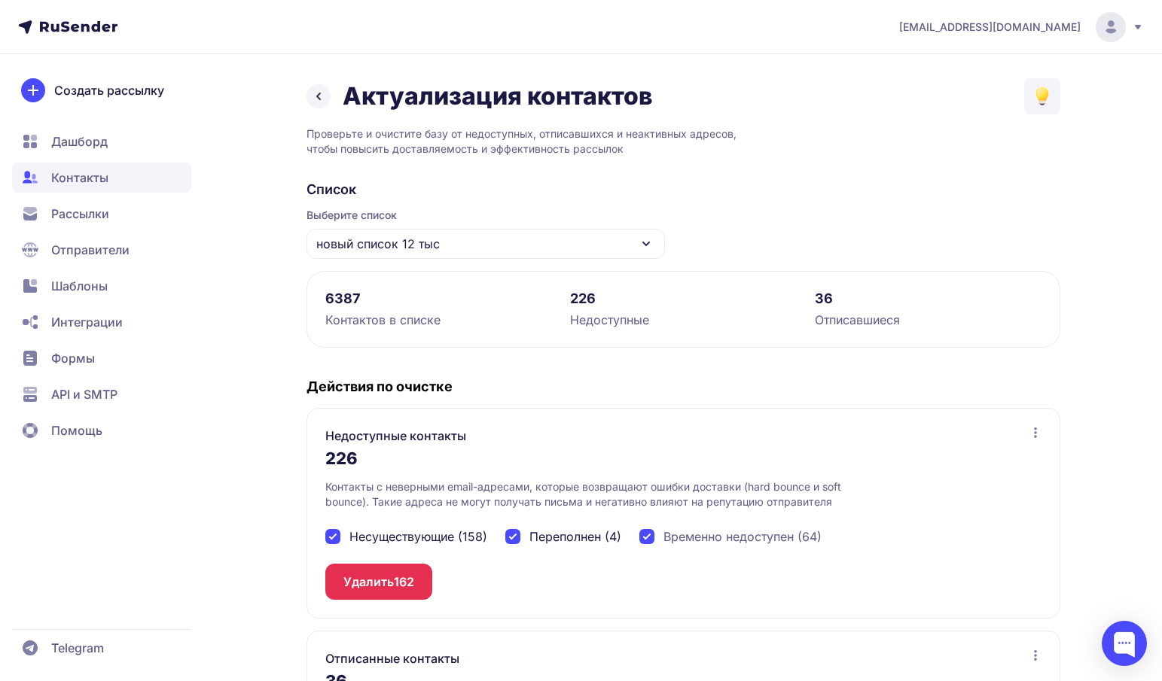
checkbox input "true"
click at [408, 589] on span "226" at bounding box center [405, 582] width 23 height 18
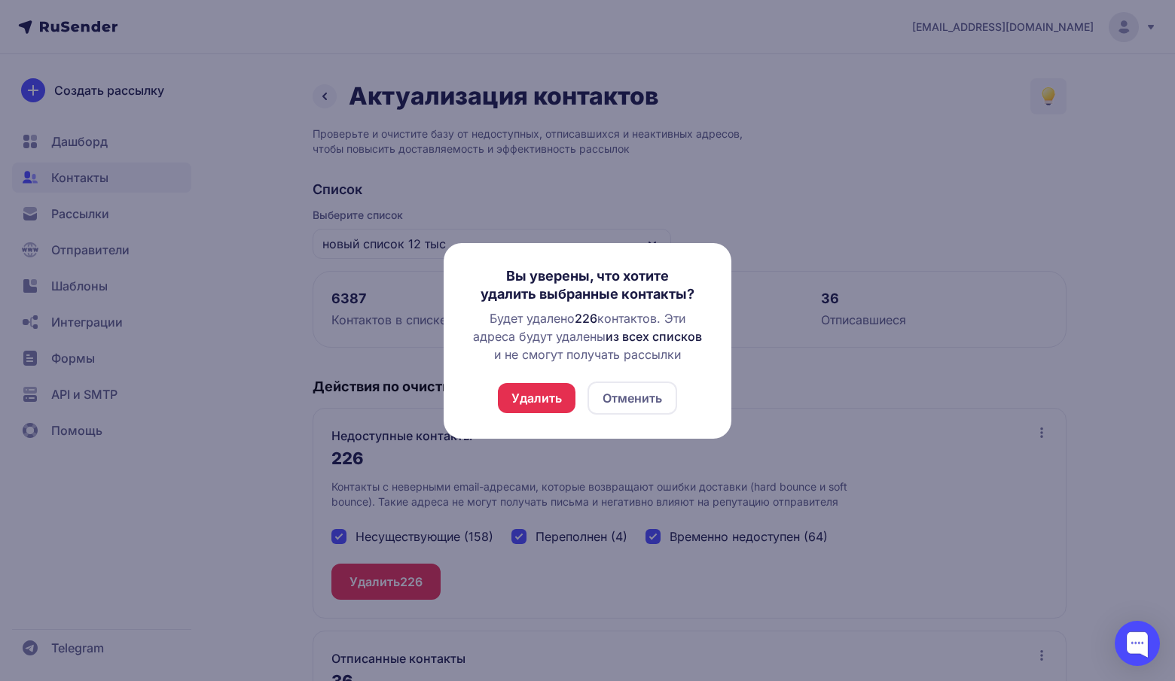
click at [543, 401] on button "Удалить" at bounding box center [537, 398] width 78 height 30
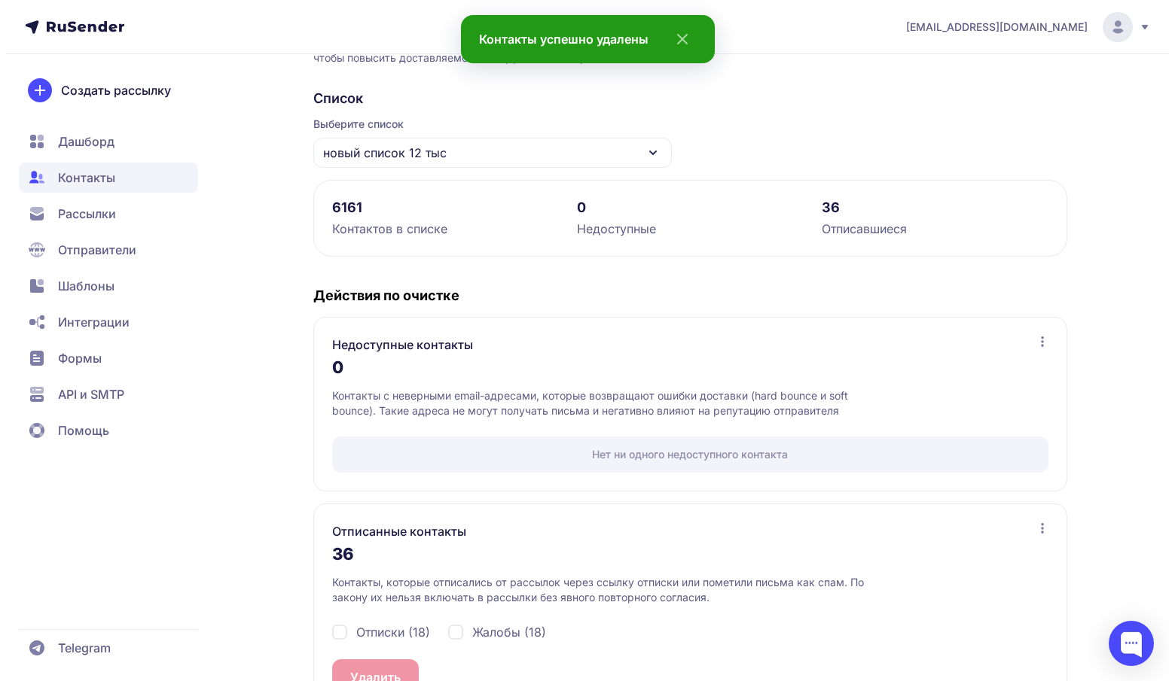
scroll to position [142, 0]
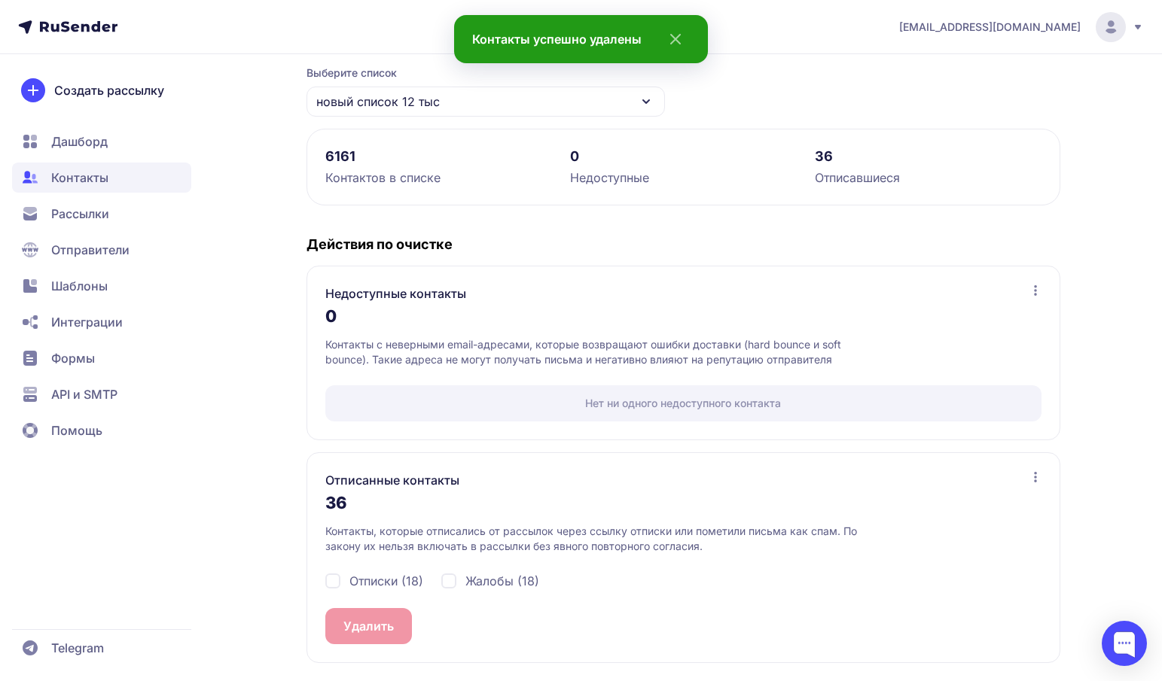
click at [402, 587] on span "Отписки (18)" at bounding box center [386, 581] width 74 height 18
checkbox input "true"
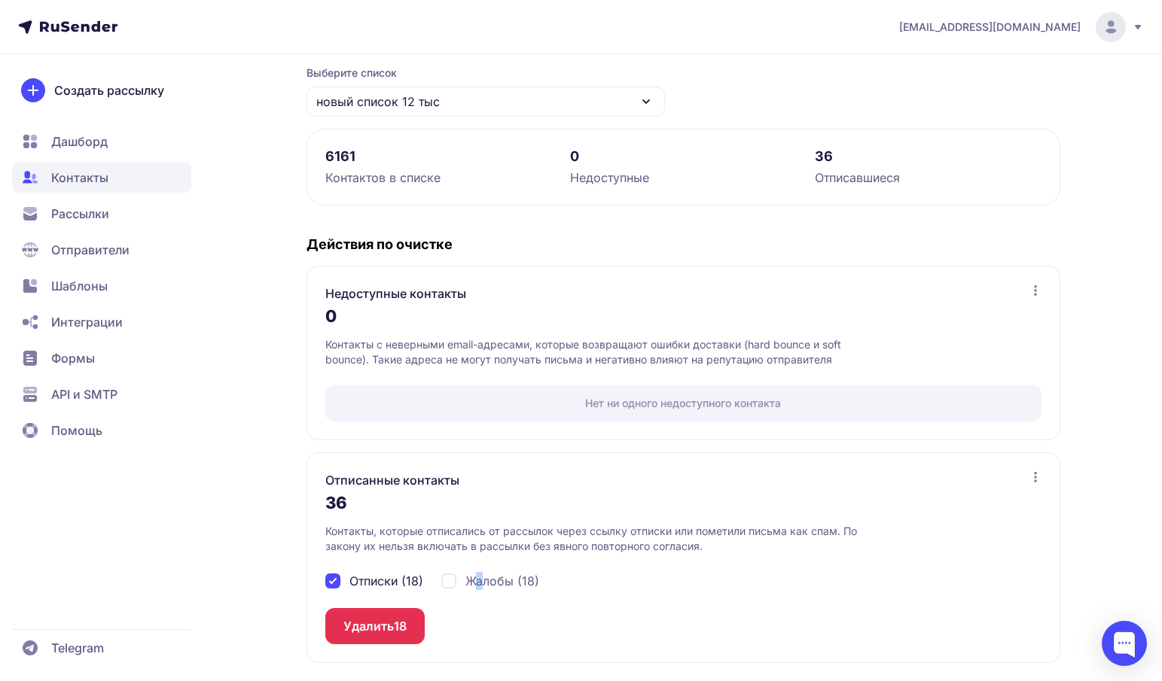
drag, startPoint x: 474, startPoint y: 593, endPoint x: 481, endPoint y: 578, distance: 16.8
click at [481, 578] on div "Отписки (18) Жалобы (18)" at bounding box center [683, 581] width 716 height 54
click at [481, 578] on span "Жалобы (18)" at bounding box center [502, 581] width 74 height 18
checkbox input "true"
click at [352, 633] on button "Удалить 36" at bounding box center [376, 626] width 102 height 36
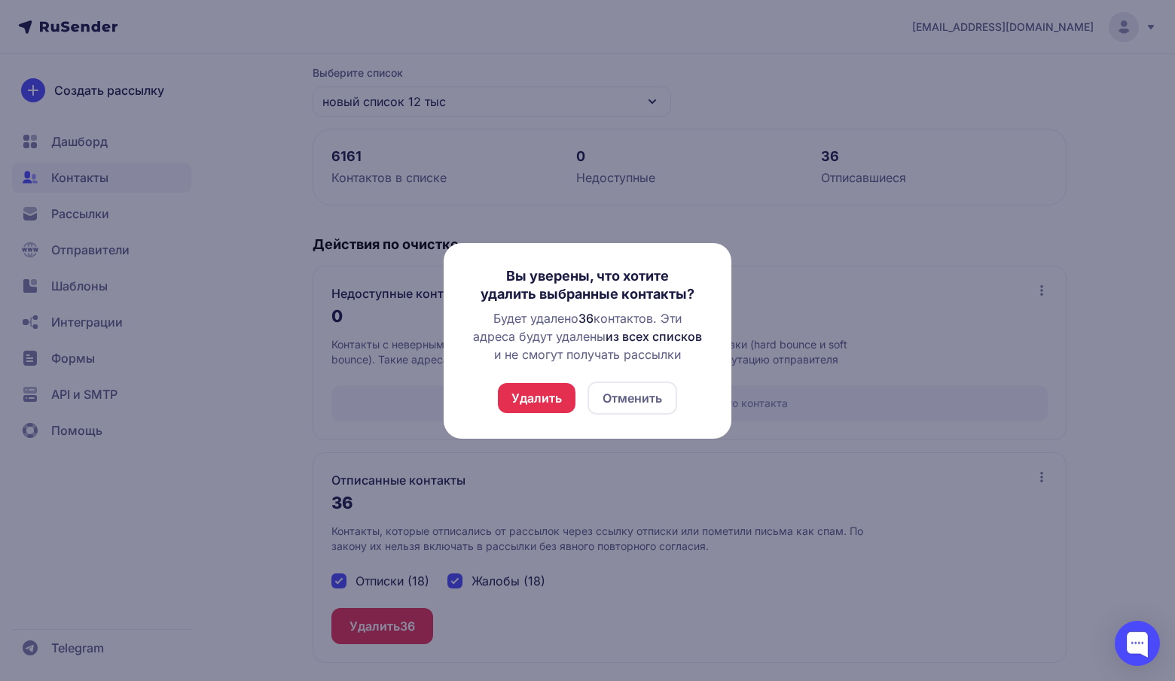
click at [544, 400] on button "Удалить" at bounding box center [537, 398] width 78 height 30
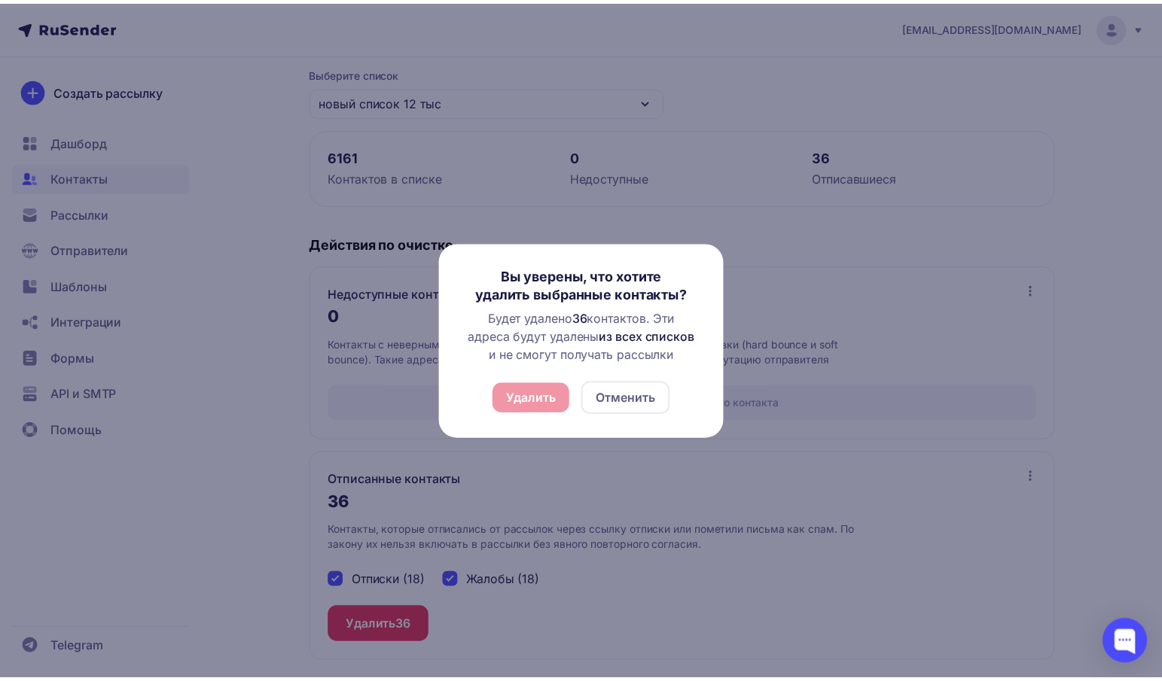
scroll to position [0, 0]
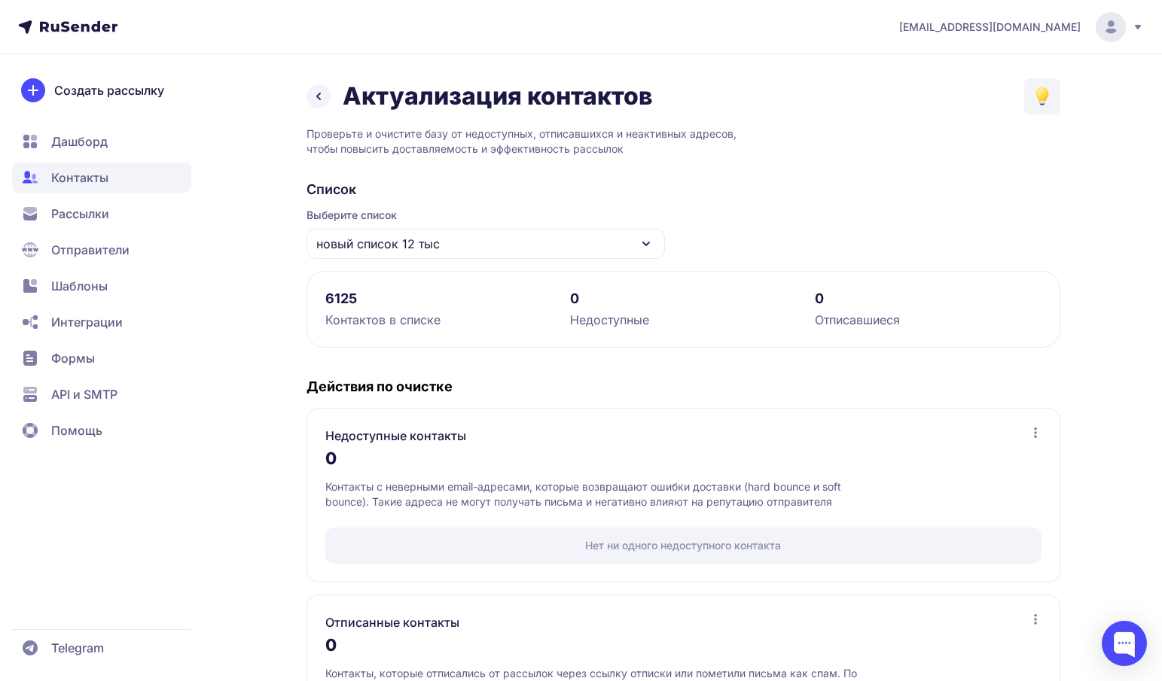
click at [85, 177] on span "Контакты" at bounding box center [79, 178] width 57 height 18
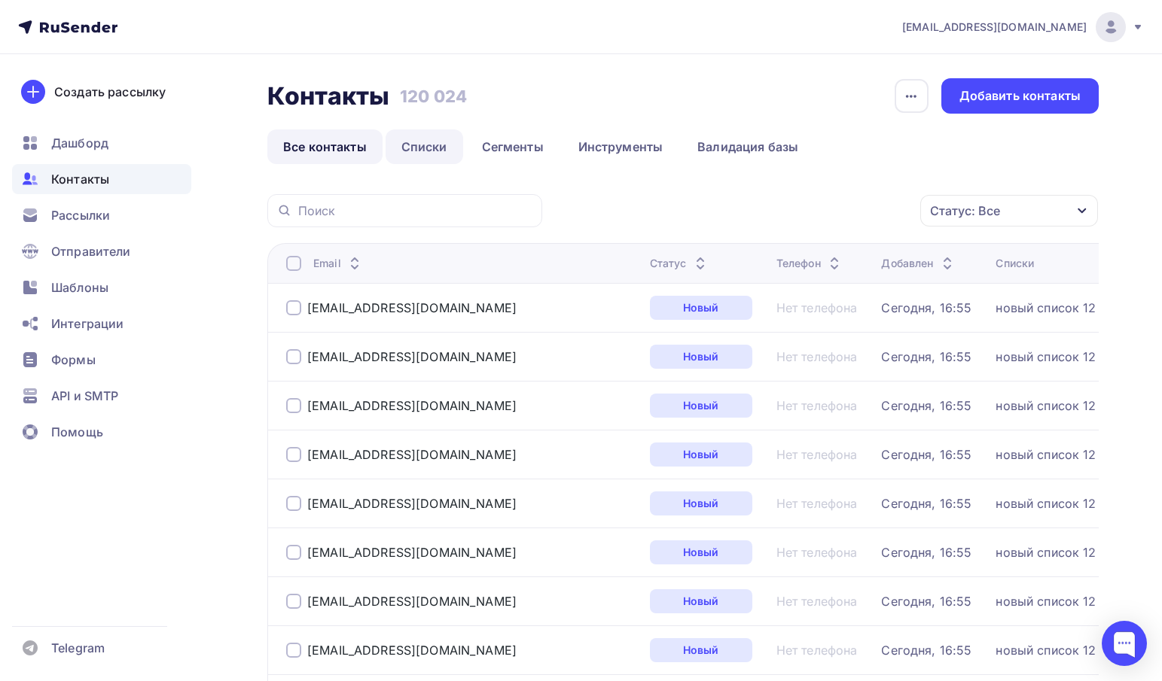
click at [437, 147] on link "Списки" at bounding box center [424, 147] width 78 height 35
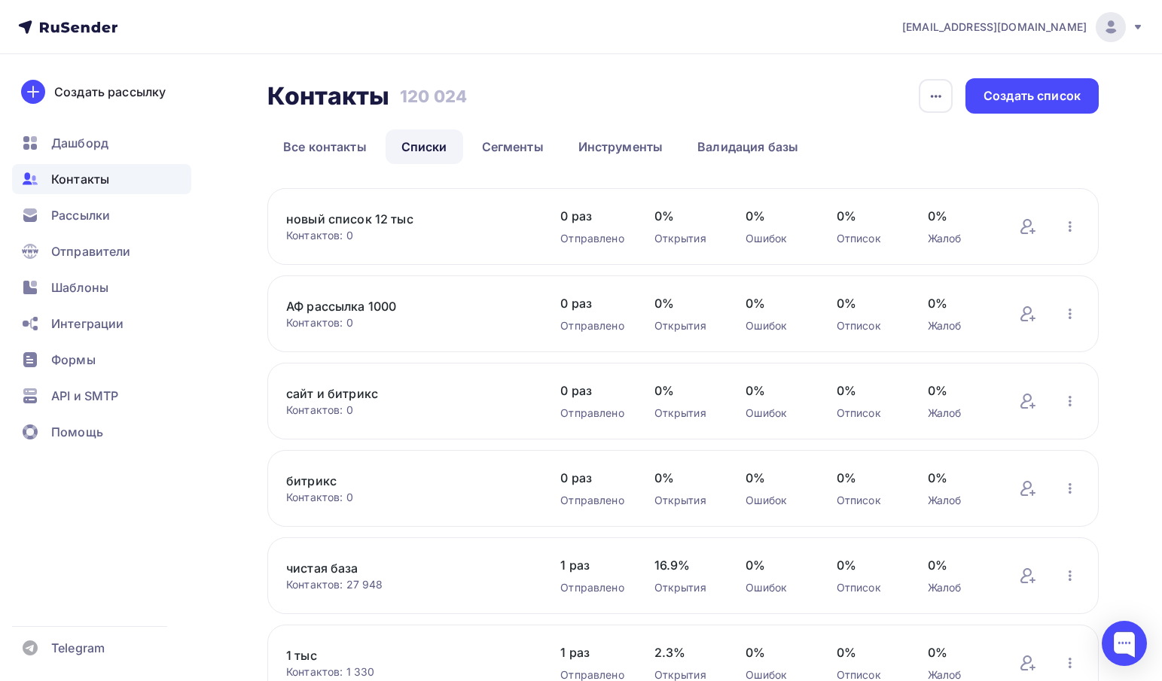
click at [357, 223] on link "новый список 12 тыс" at bounding box center [408, 219] width 244 height 18
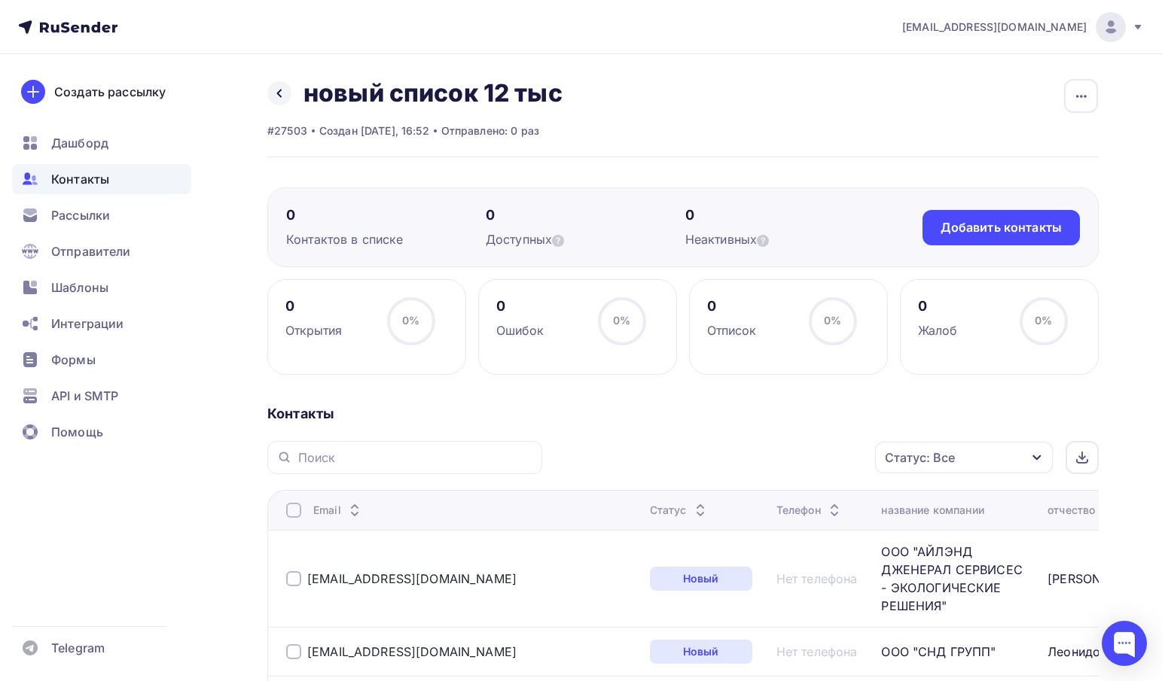
click at [1047, 506] on div "отчество" at bounding box center [1070, 510] width 47 height 15
click at [959, 457] on div "Статус: Все" at bounding box center [964, 458] width 178 height 32
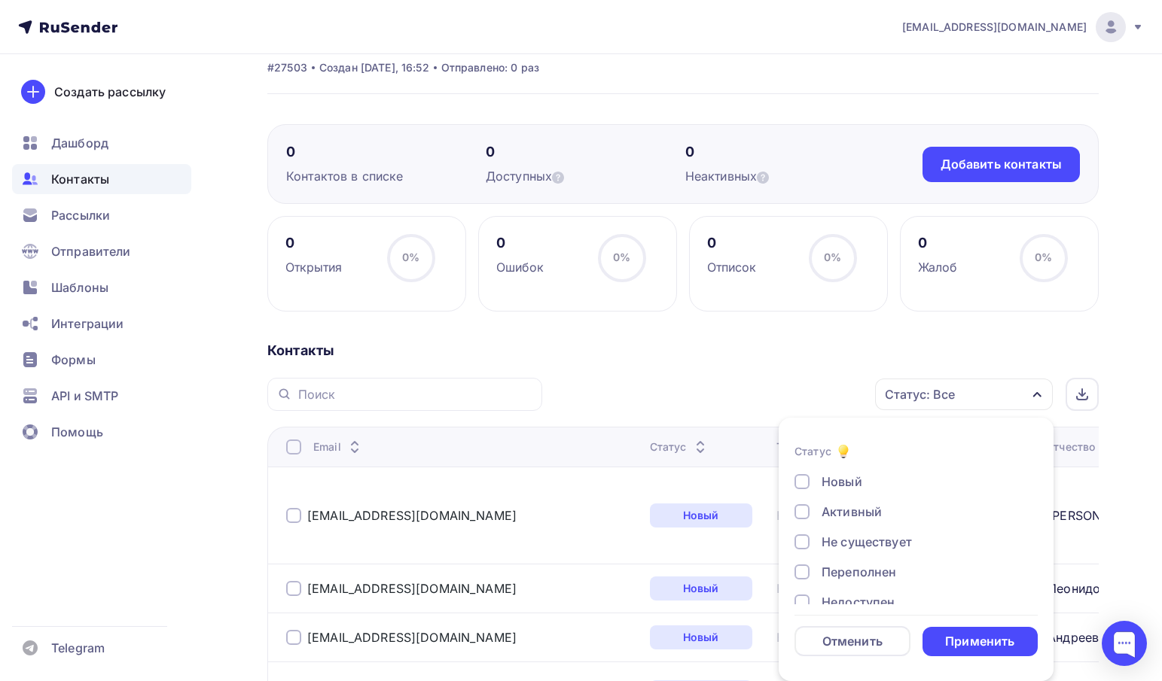
click at [966, 389] on div "Статус: Все" at bounding box center [964, 395] width 178 height 32
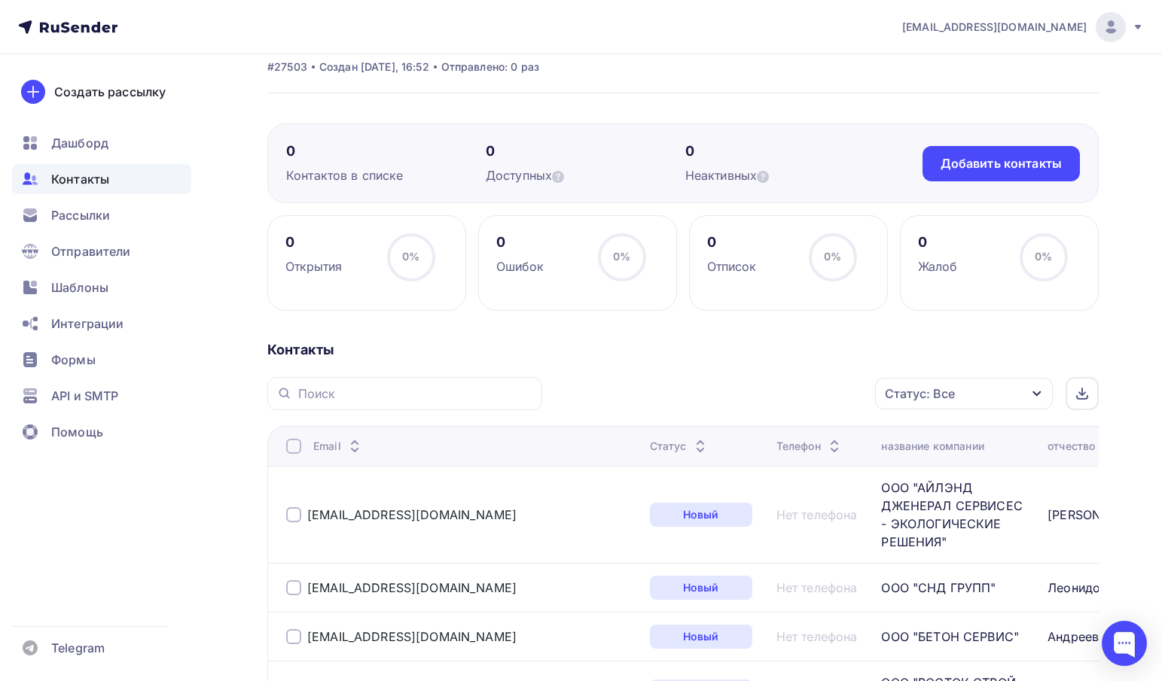
scroll to position [0, 0]
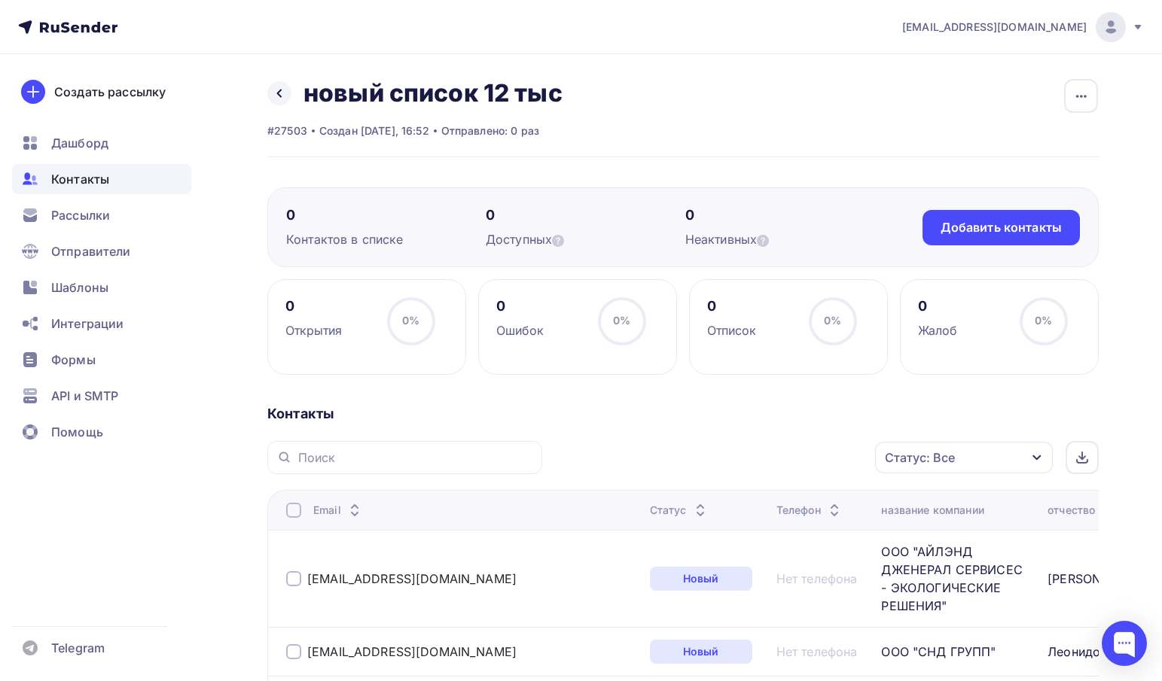
click at [381, 447] on div at bounding box center [404, 457] width 275 height 33
click at [321, 459] on input "text" at bounding box center [415, 457] width 235 height 17
click at [442, 347] on div "0% 0%" at bounding box center [410, 327] width 75 height 60
click at [282, 96] on icon at bounding box center [279, 93] width 12 height 12
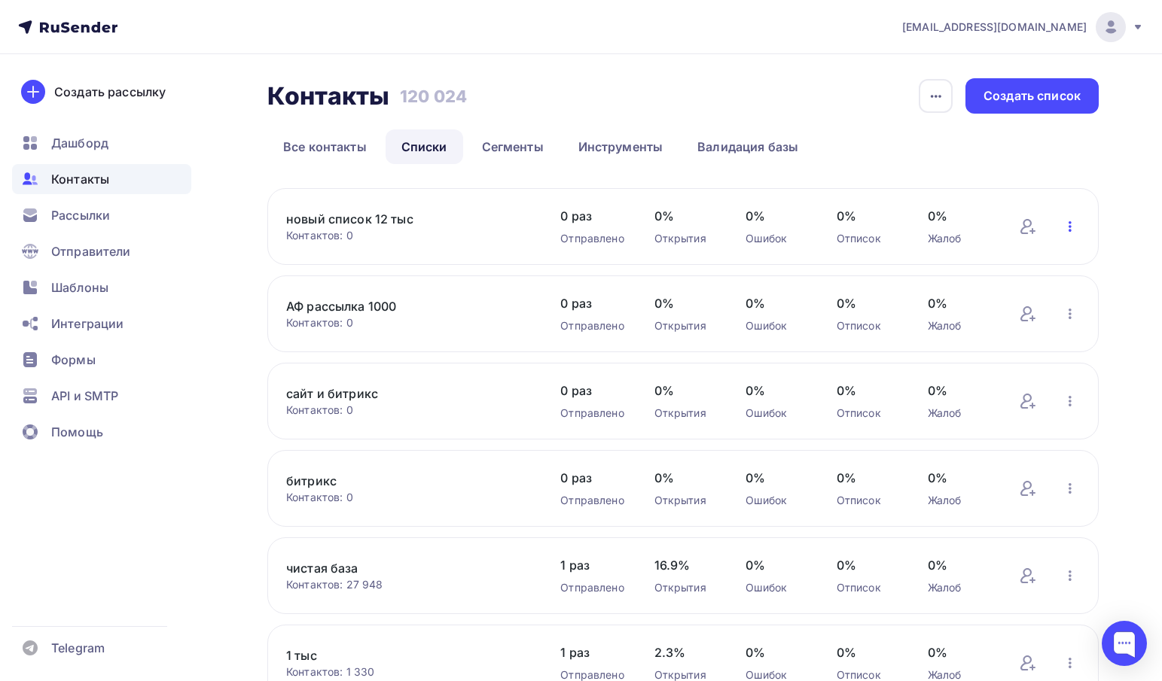
click at [1070, 229] on icon "button" at bounding box center [1070, 227] width 18 height 18
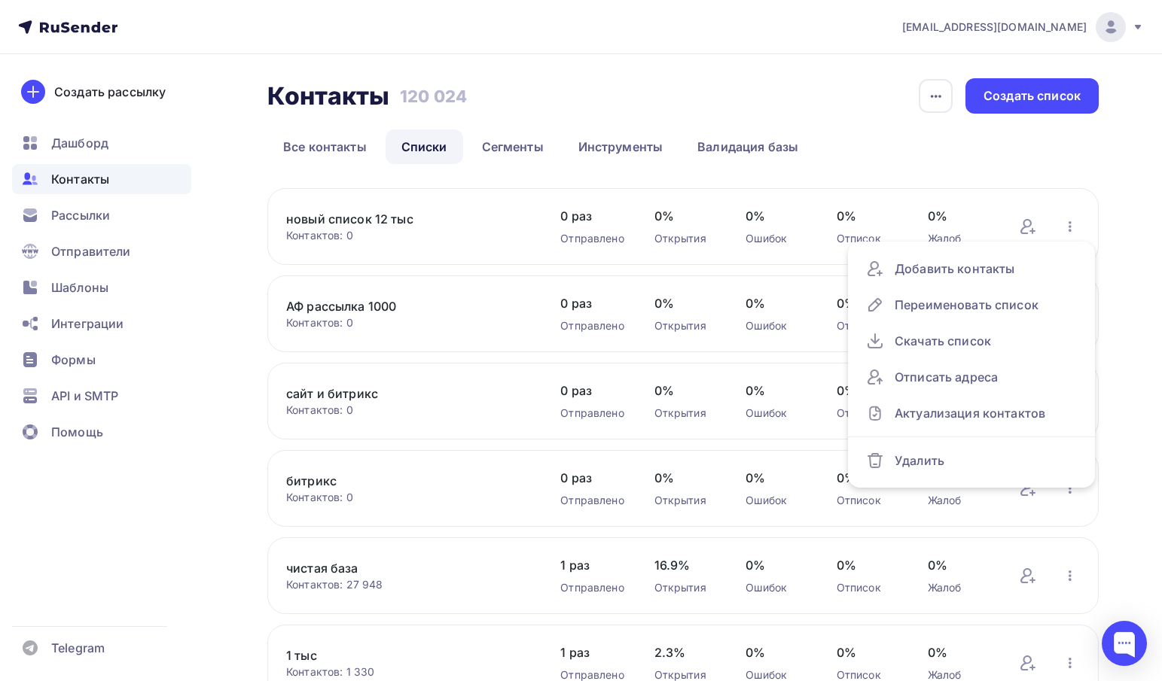
click at [762, 80] on div "Контакты Контакты 120 024 120 024 История импорта Создать список" at bounding box center [682, 95] width 831 height 35
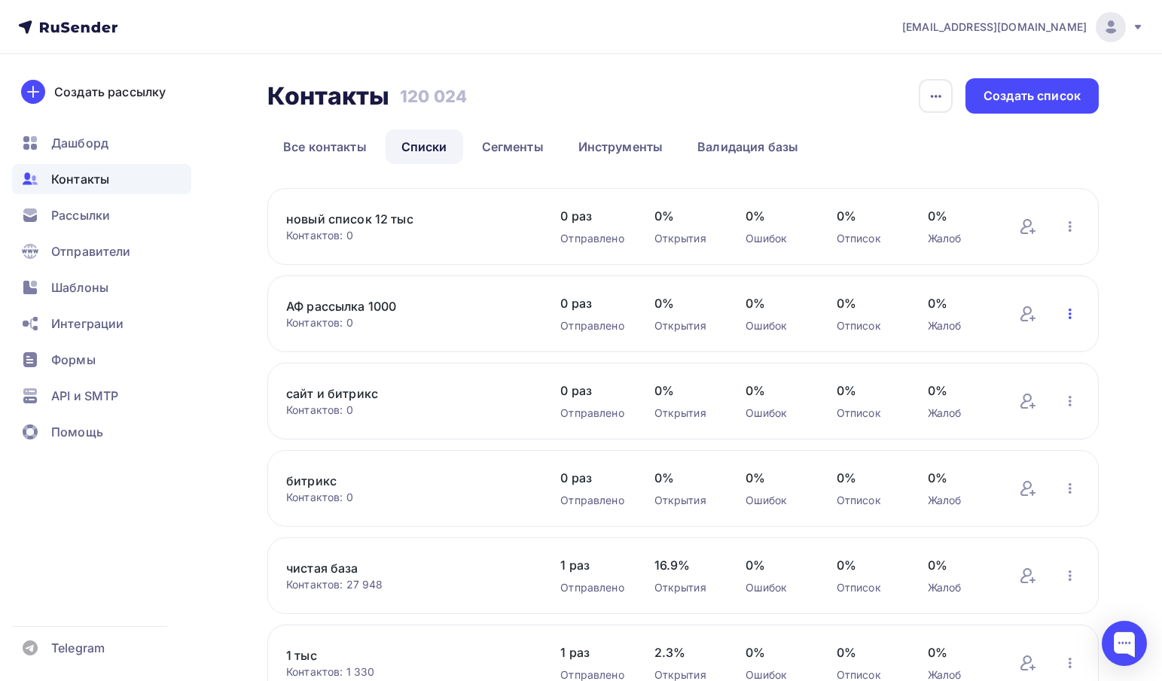
click at [1065, 315] on icon "button" at bounding box center [1070, 314] width 18 height 18
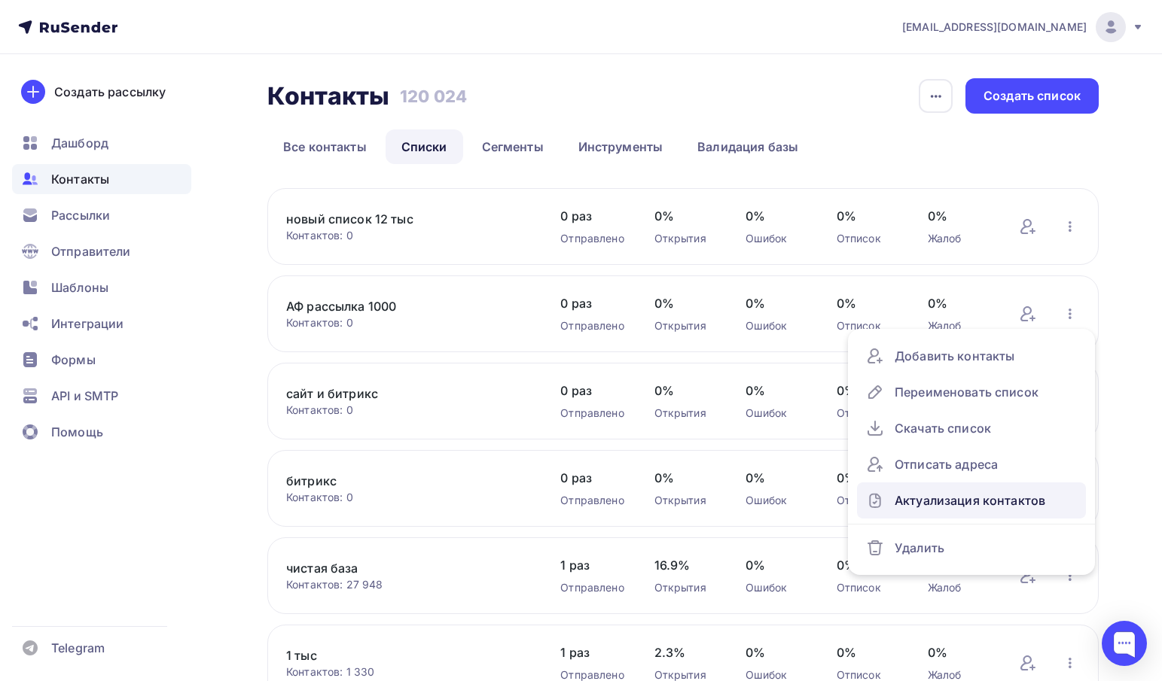
click at [912, 503] on div "Актуализация контактов" at bounding box center [971, 501] width 211 height 24
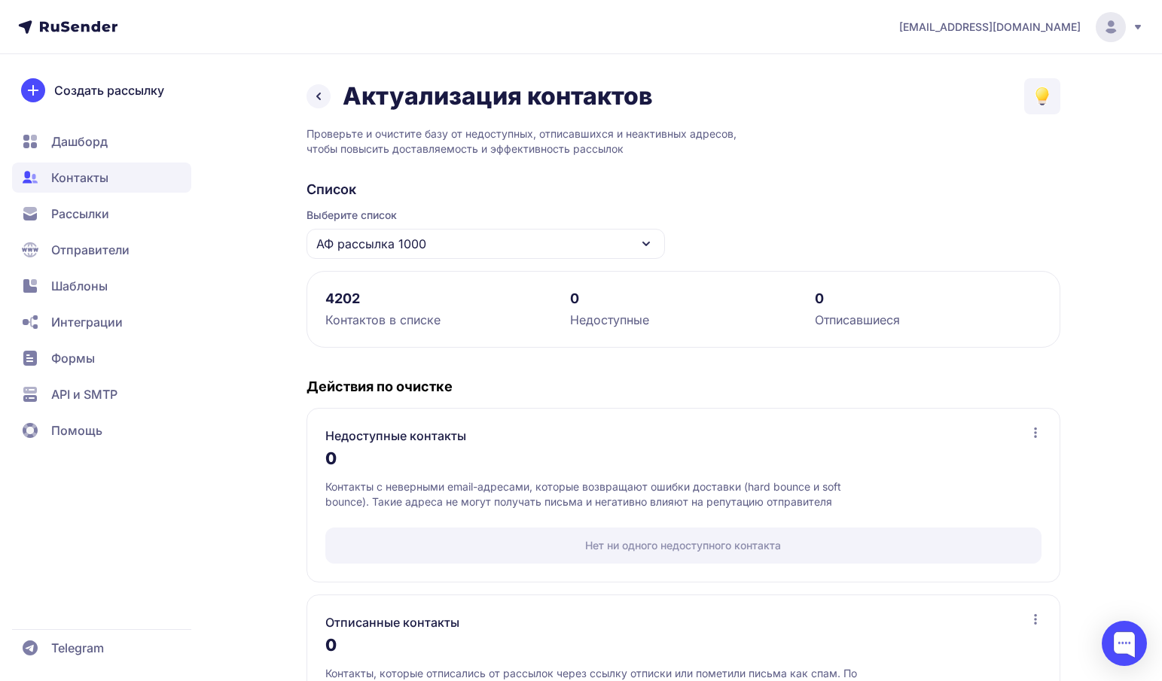
click at [326, 97] on icon at bounding box center [318, 96] width 18 height 18
